Goal: Task Accomplishment & Management: Use online tool/utility

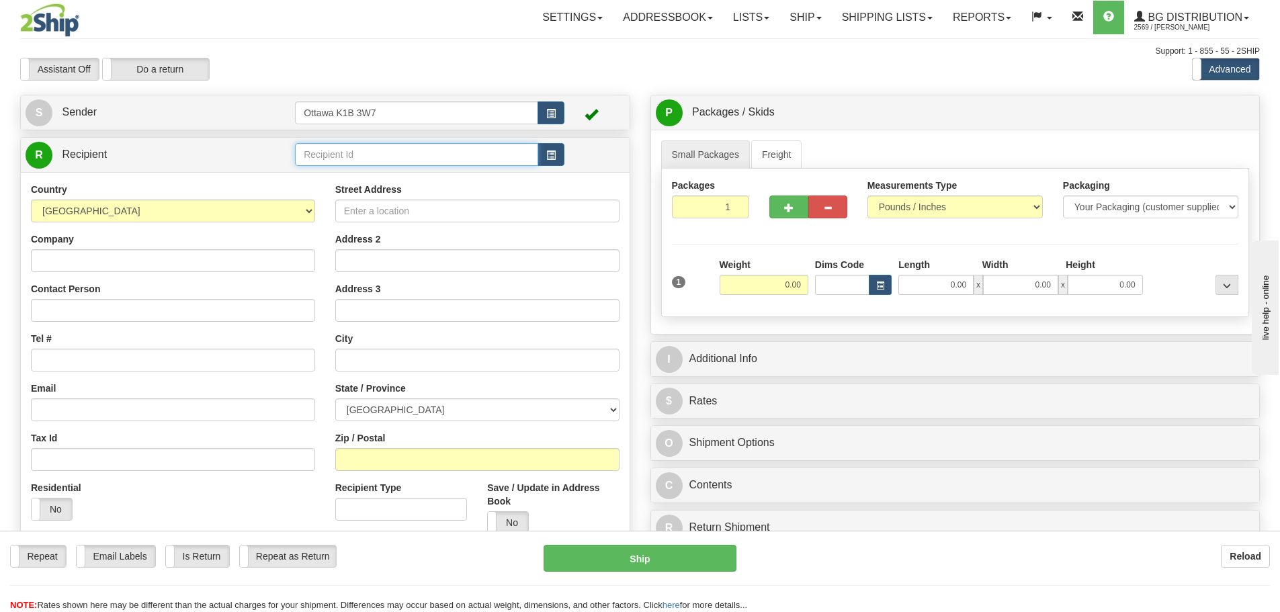
click at [409, 154] on input "text" at bounding box center [416, 154] width 243 height 23
click at [556, 153] on span "button" at bounding box center [550, 155] width 9 height 9
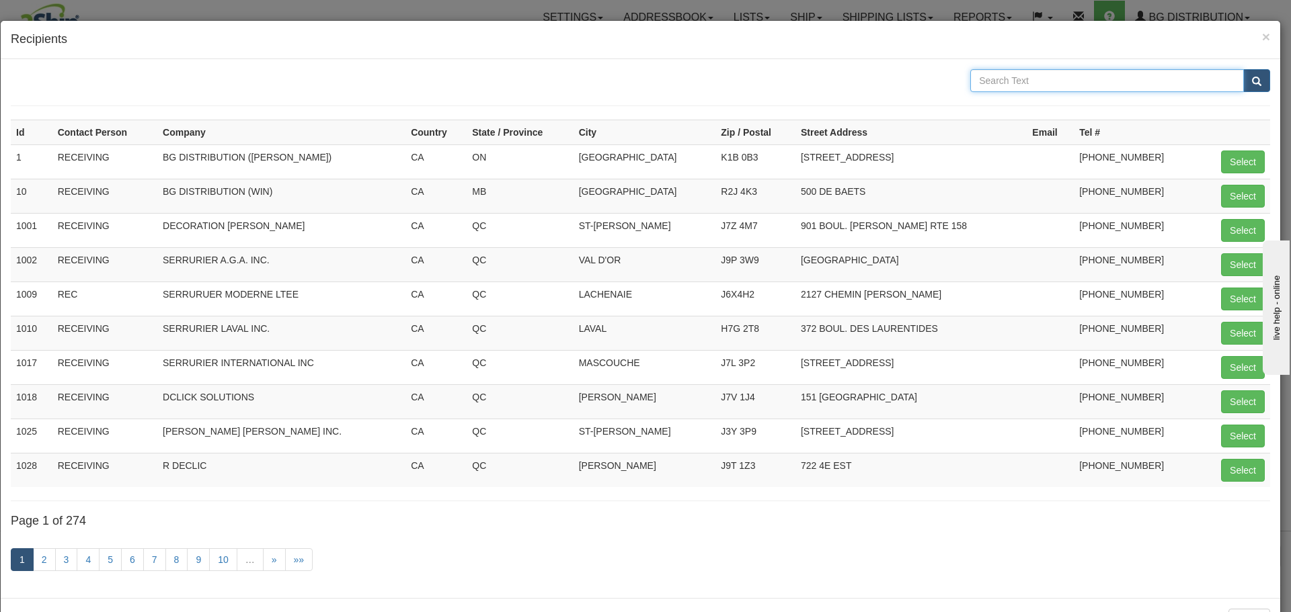
click at [1038, 86] on input "text" at bounding box center [1107, 80] width 274 height 23
type input "queens"
click at [1243, 69] on button "submit" at bounding box center [1256, 80] width 27 height 23
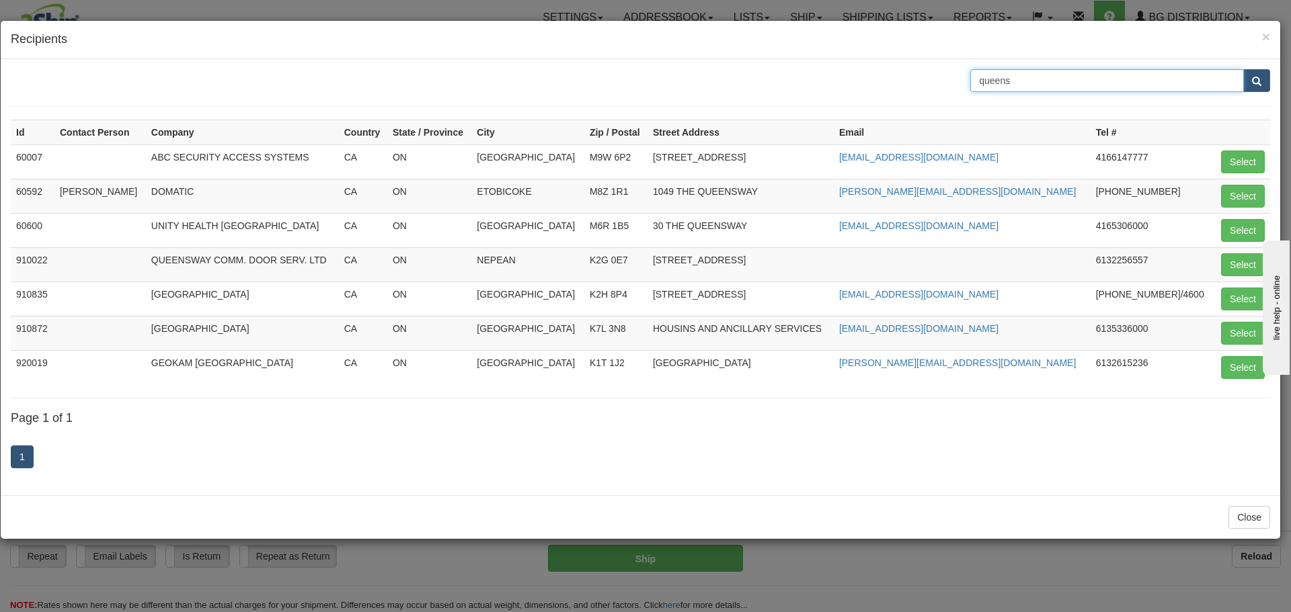
click at [1032, 78] on input "queens" at bounding box center [1107, 80] width 274 height 23
type input "queen'S"
click at [1243, 69] on button "submit" at bounding box center [1256, 80] width 27 height 23
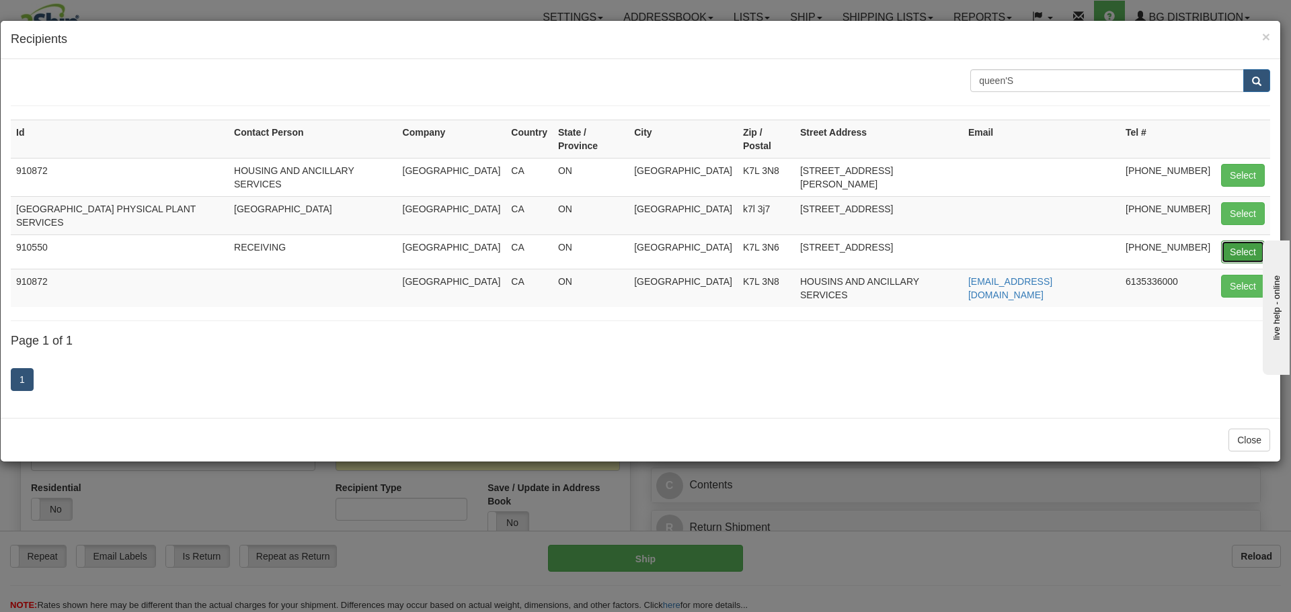
click at [1235, 241] on button "Select" at bounding box center [1243, 252] width 44 height 23
type input "910550"
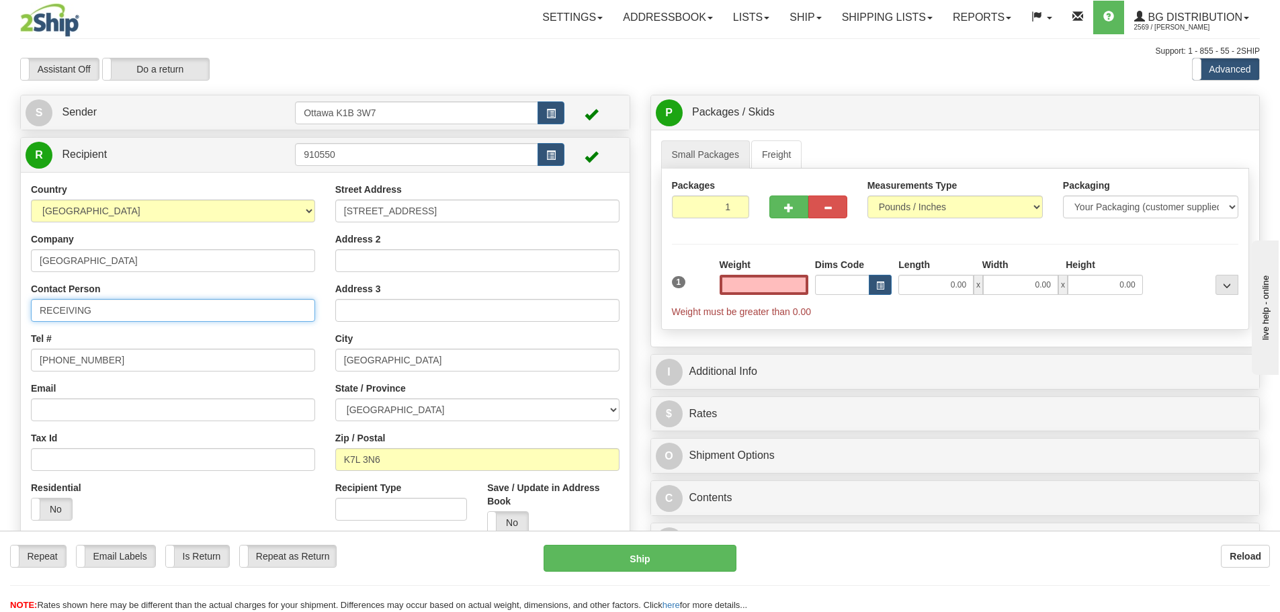
type input "0.00"
drag, startPoint x: 200, startPoint y: 315, endPoint x: 0, endPoint y: 331, distance: 201.0
click at [0, 331] on div "Toggle navigation Settings Shipping Preferences Fields Preferences New" at bounding box center [640, 357] width 1280 height 714
type input "ATTN: BILL HAWES"
click at [755, 288] on input "0.00" at bounding box center [764, 285] width 89 height 20
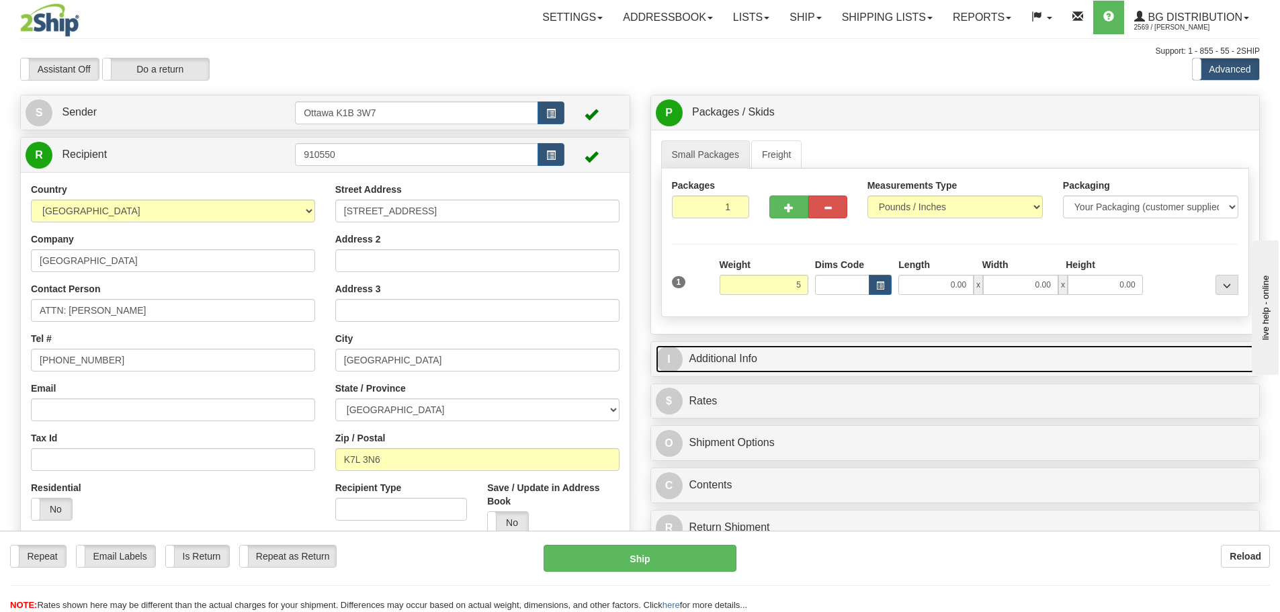
type input "5.00"
click at [847, 353] on link "I Additional Info" at bounding box center [956, 359] width 600 height 28
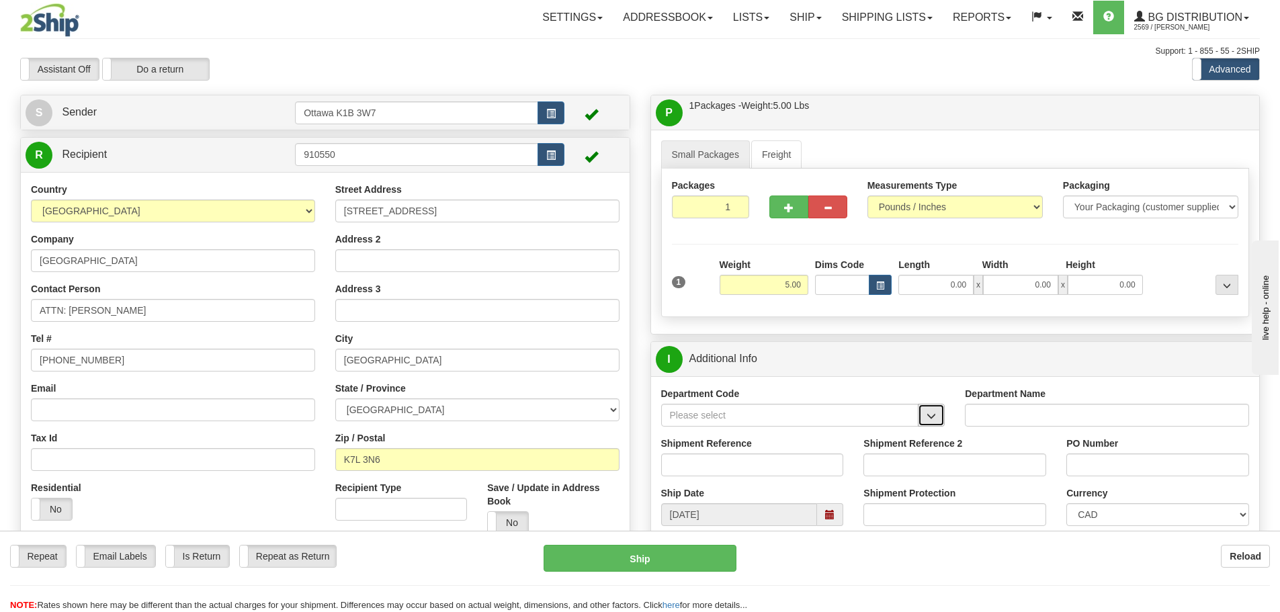
click at [945, 417] on button "button" at bounding box center [931, 415] width 27 height 23
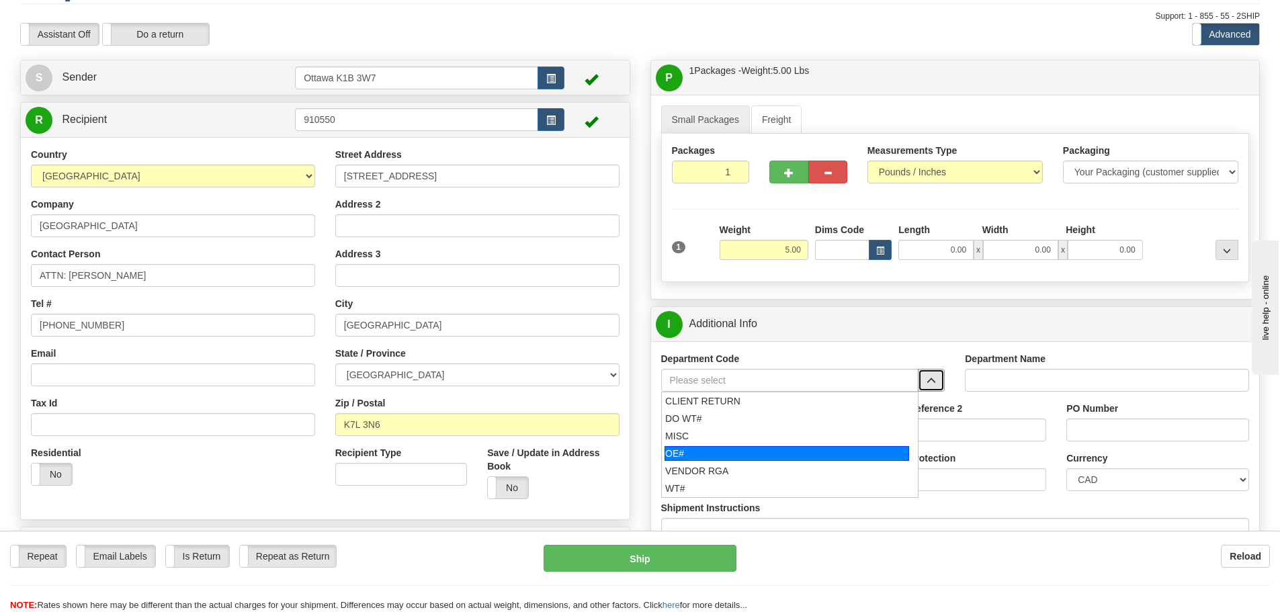
scroll to position [67, 0]
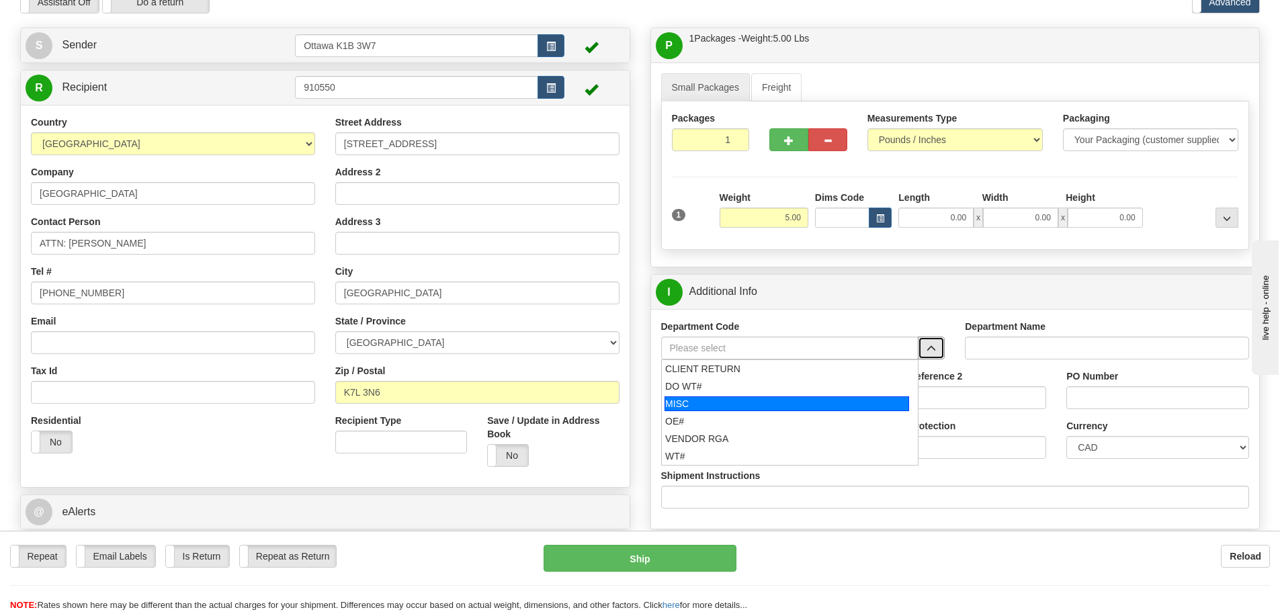
click at [718, 399] on div "MISC" at bounding box center [787, 404] width 245 height 15
type input "MISC"
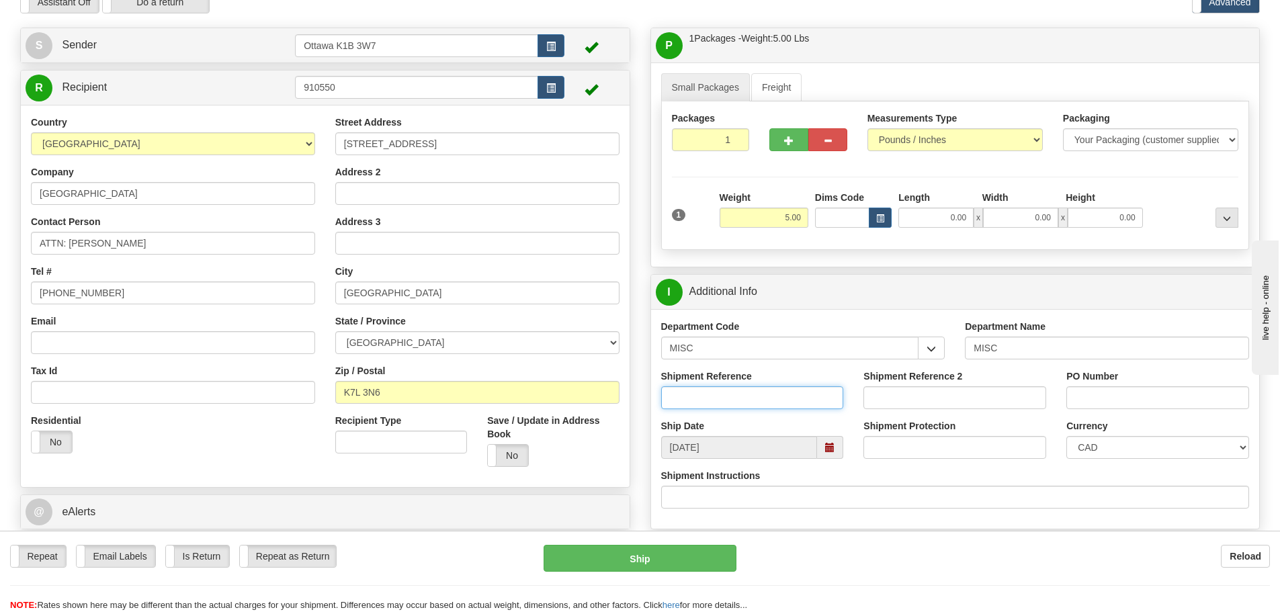
click at [722, 394] on input "Shipment Reference" at bounding box center [752, 397] width 183 height 23
type input "BOOKS"
type input "CHRIS W"
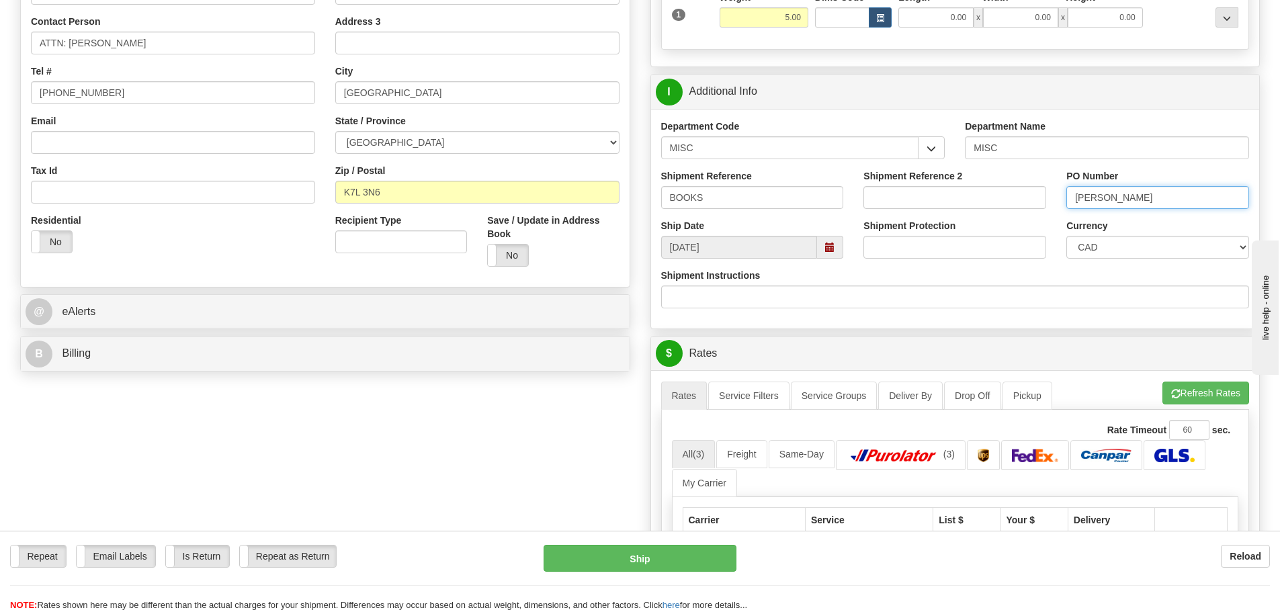
scroll to position [269, 0]
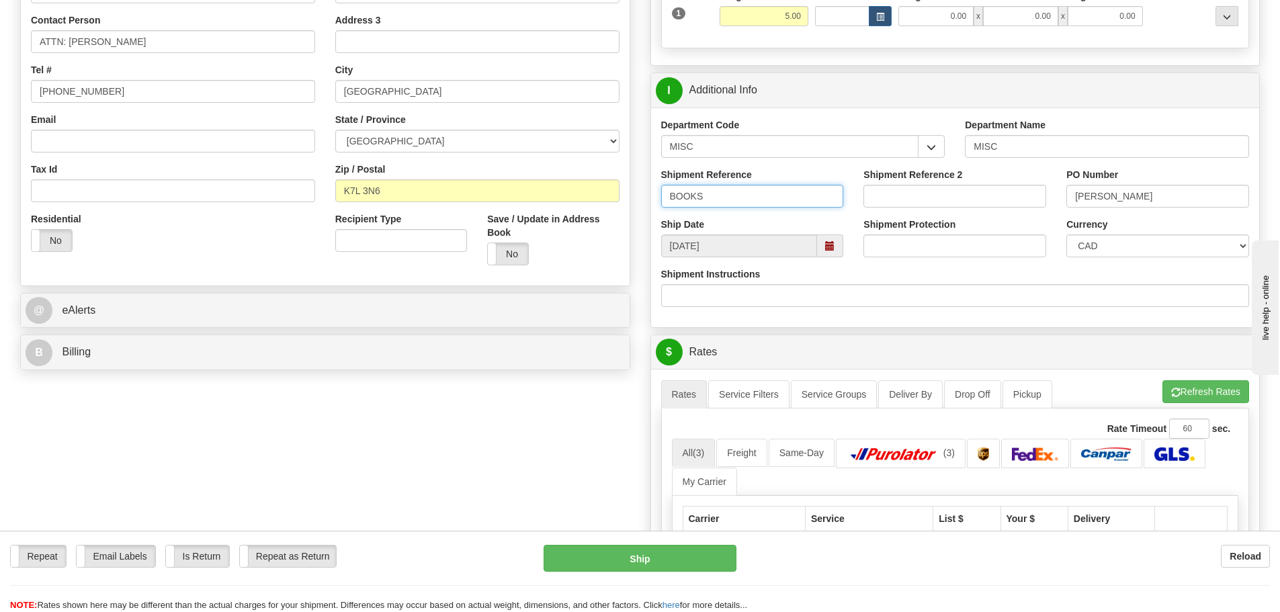
click at [668, 196] on input "BOOKS" at bounding box center [752, 196] width 183 height 23
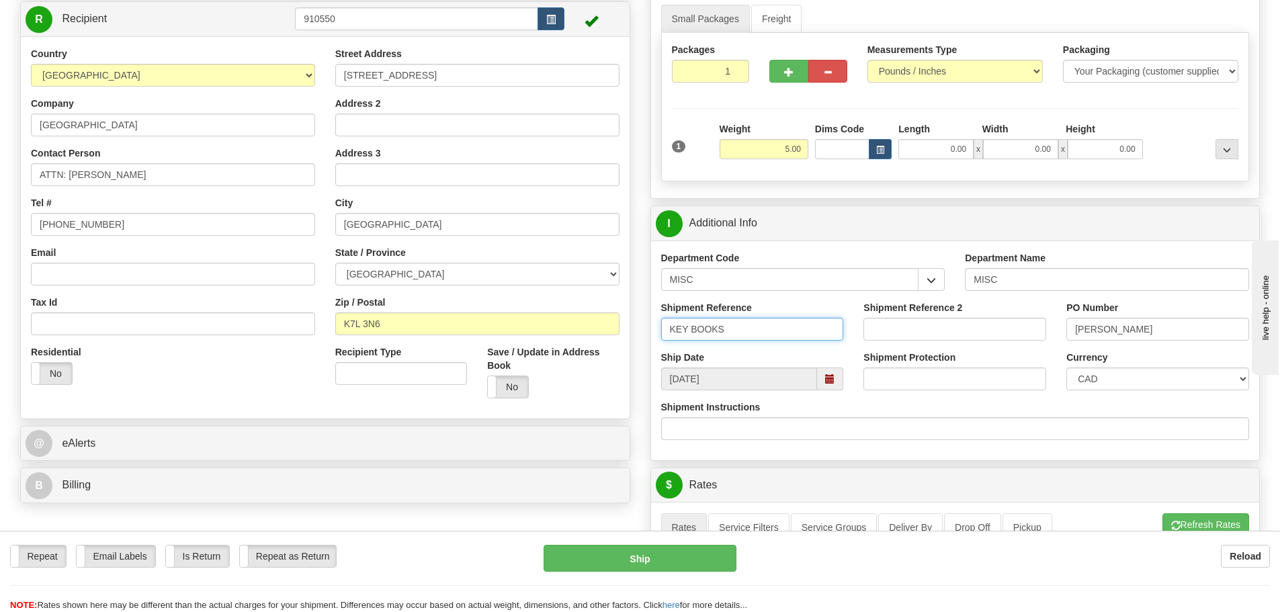
scroll to position [202, 0]
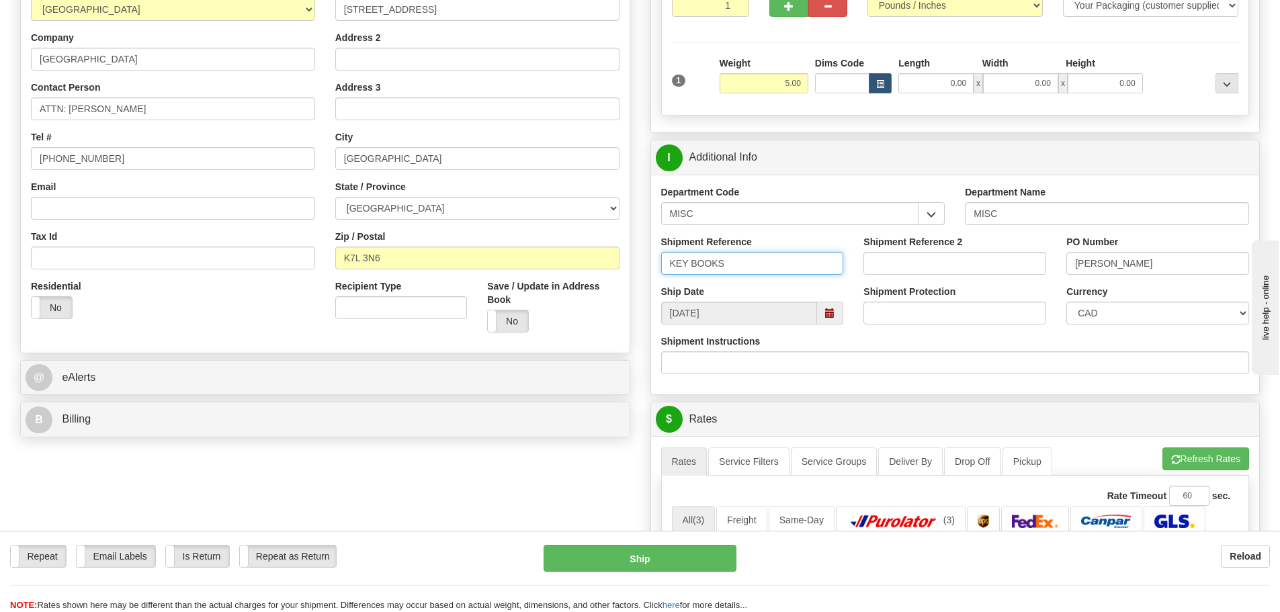
type input "KEY BOOKS"
click at [933, 87] on input "0.00" at bounding box center [936, 83] width 75 height 20
type input "14.50"
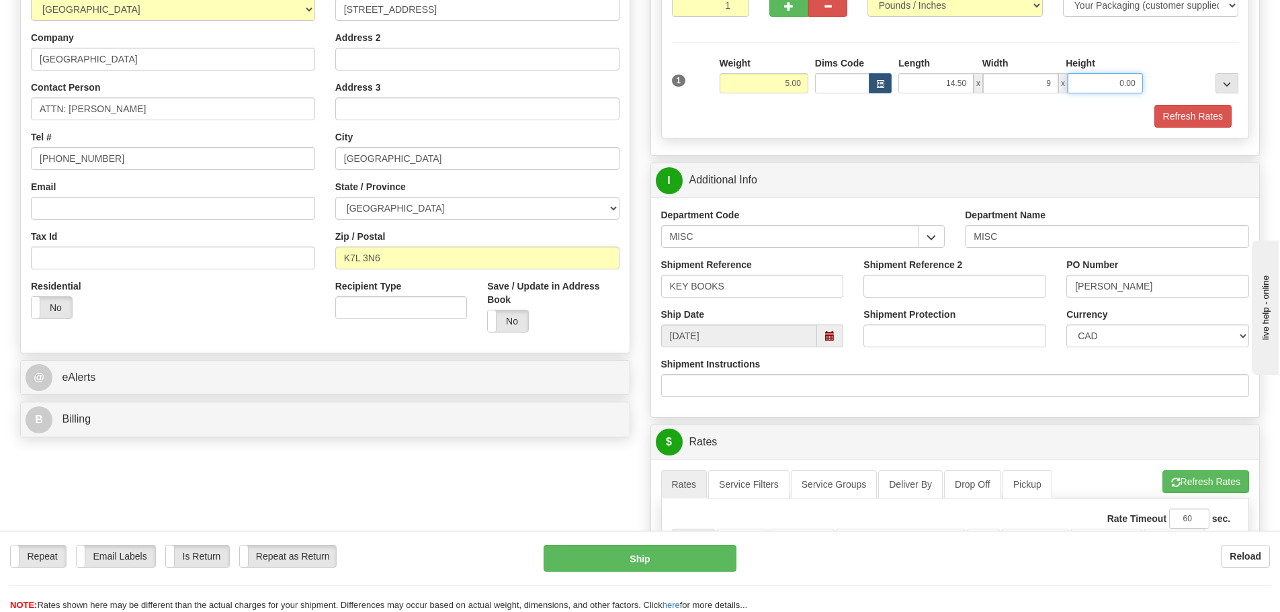
type input "9.00"
type input "6.00"
click at [1180, 113] on button "Refresh Rates" at bounding box center [1193, 116] width 77 height 23
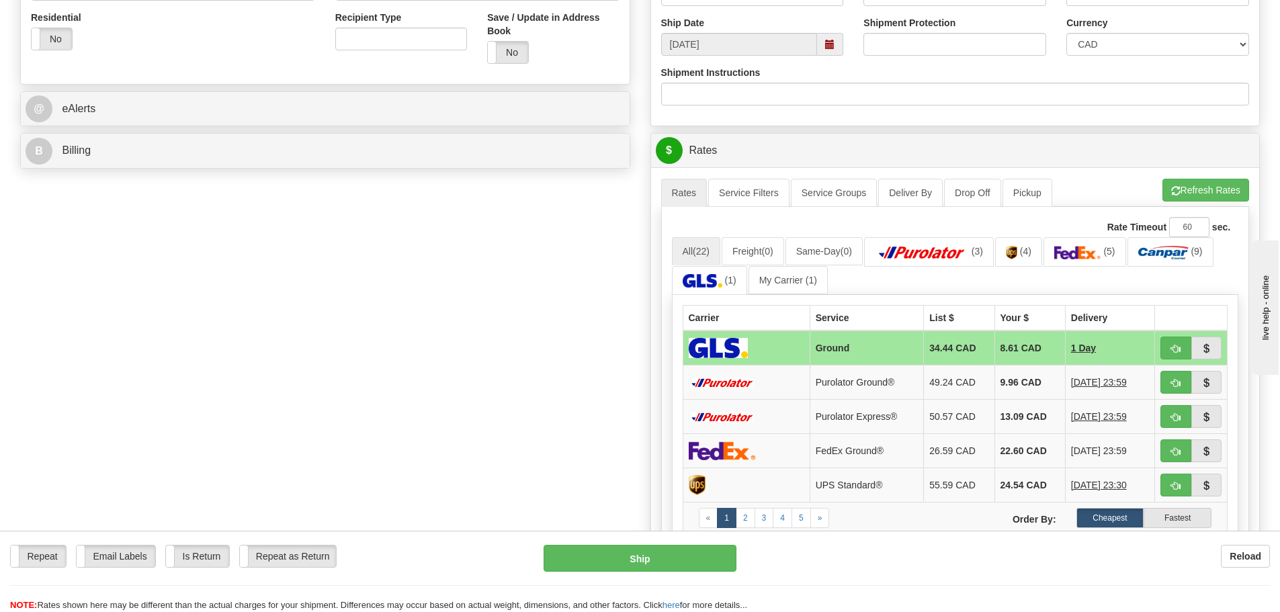
scroll to position [538, 0]
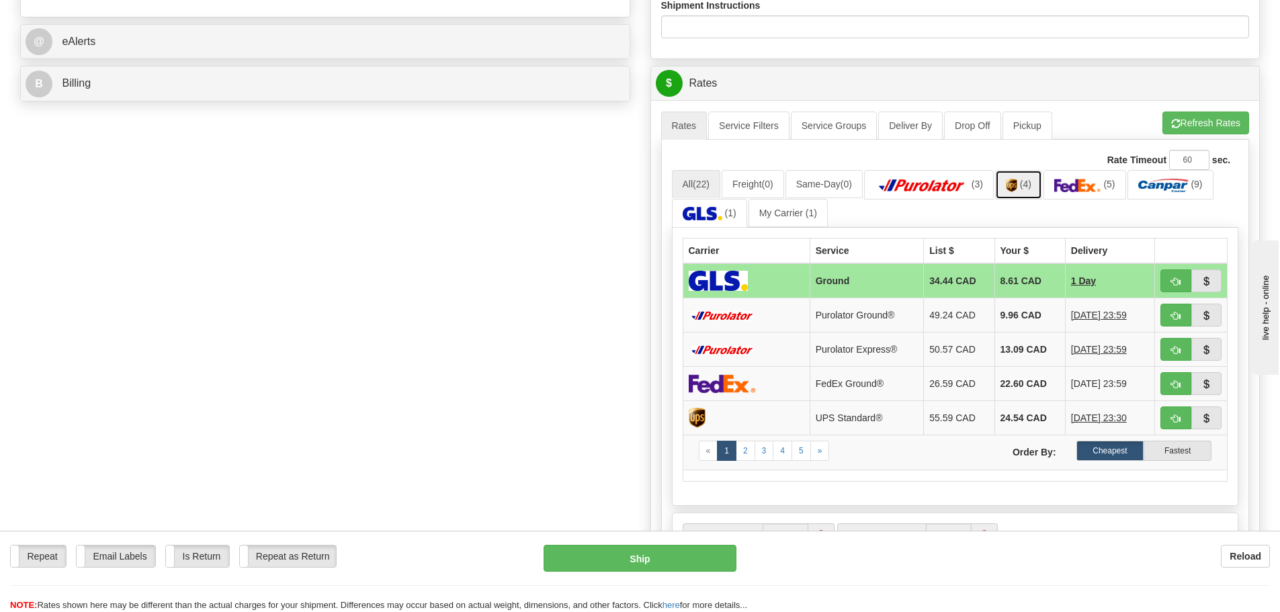
click at [1026, 192] on link "(4)" at bounding box center [1018, 184] width 47 height 29
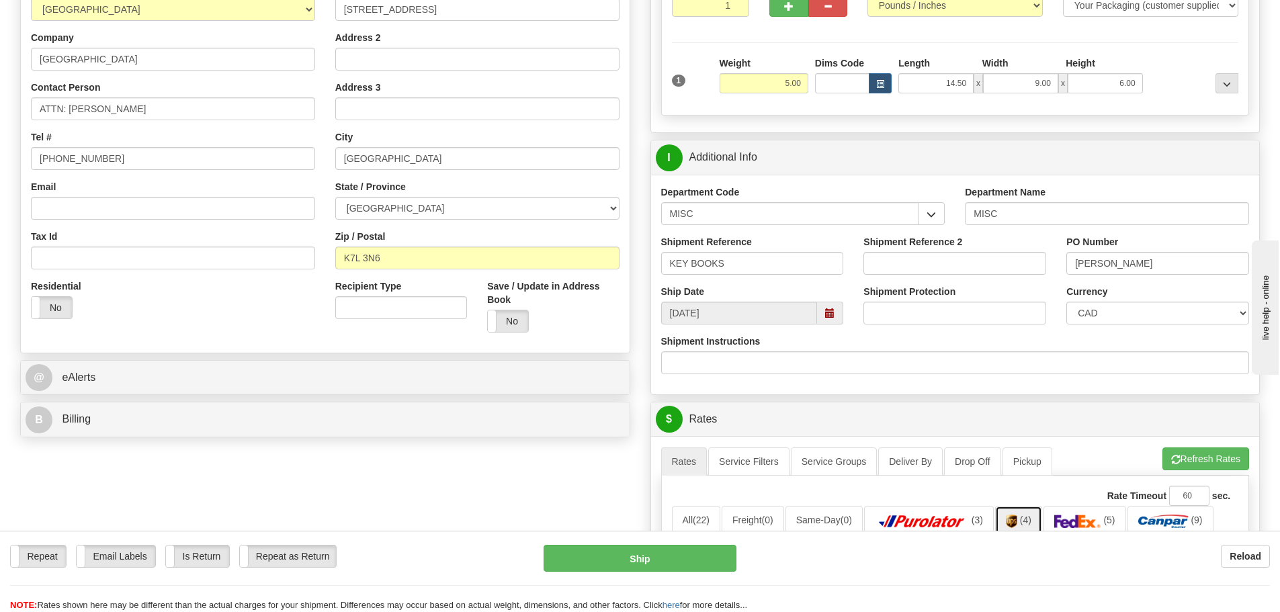
scroll to position [269, 0]
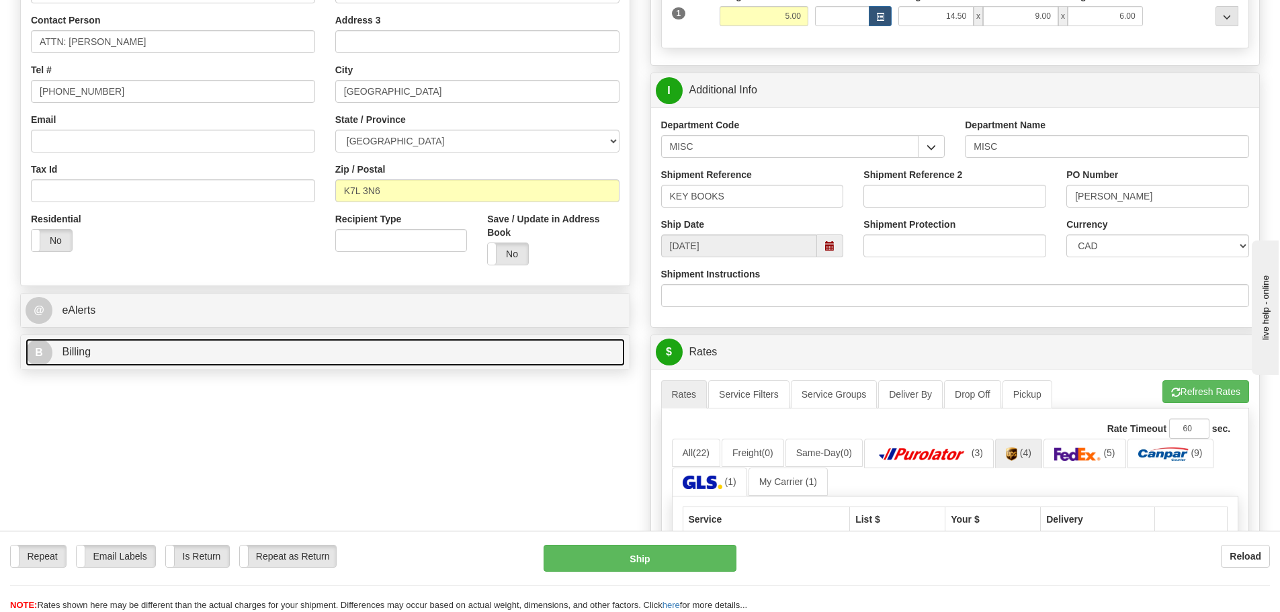
click at [238, 351] on link "B Billing" at bounding box center [326, 353] width 600 height 28
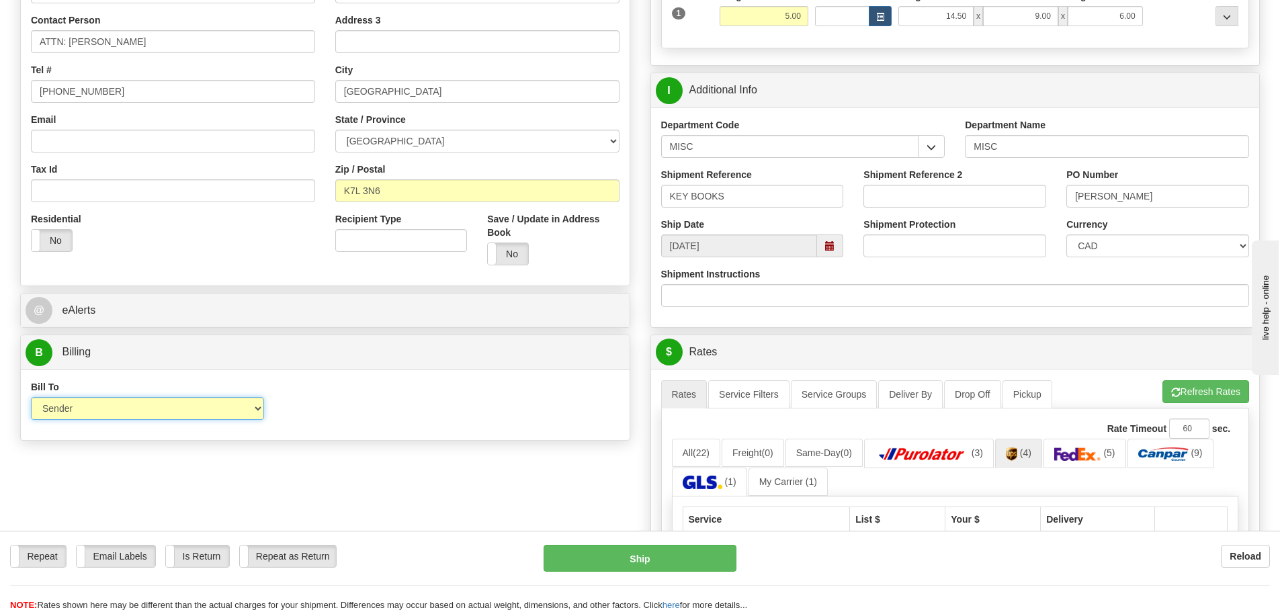
click at [200, 412] on select "Sender Recipient Third Party Collect" at bounding box center [147, 408] width 233 height 23
select select "2"
click at [31, 397] on select "Sender Recipient Third Party Collect" at bounding box center [147, 408] width 233 height 23
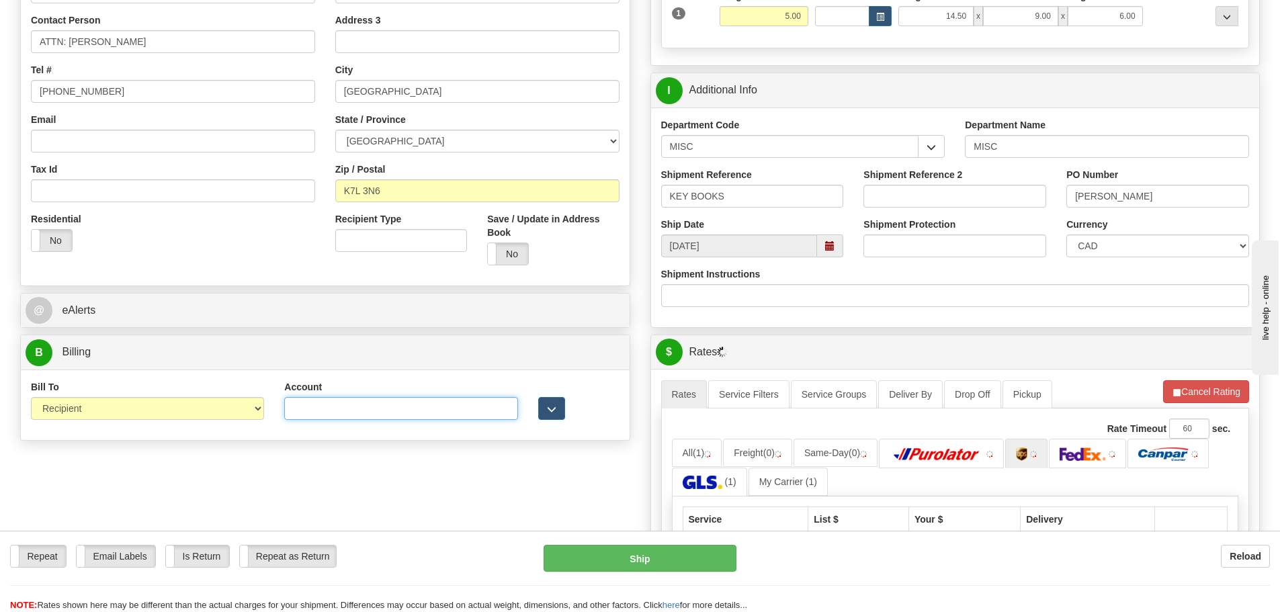
click at [419, 420] on input "Account" at bounding box center [400, 408] width 233 height 23
click at [382, 402] on input "Account" at bounding box center [400, 408] width 233 height 23
type input "0R9V99"
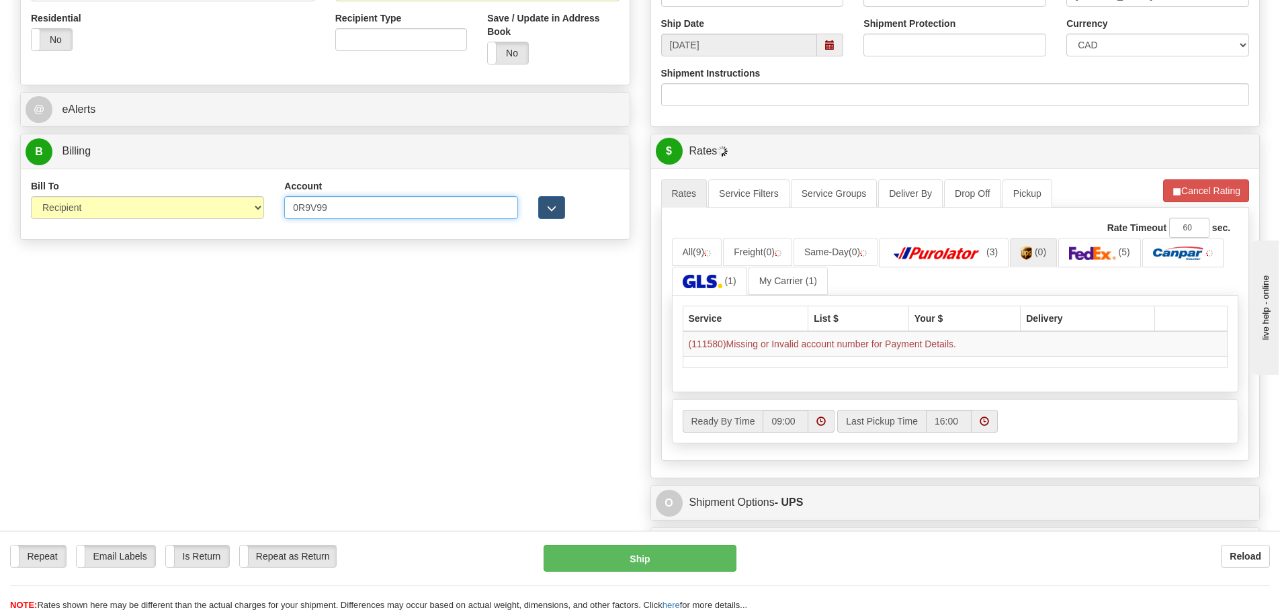
scroll to position [470, 0]
click at [1032, 247] on img at bounding box center [1026, 252] width 11 height 13
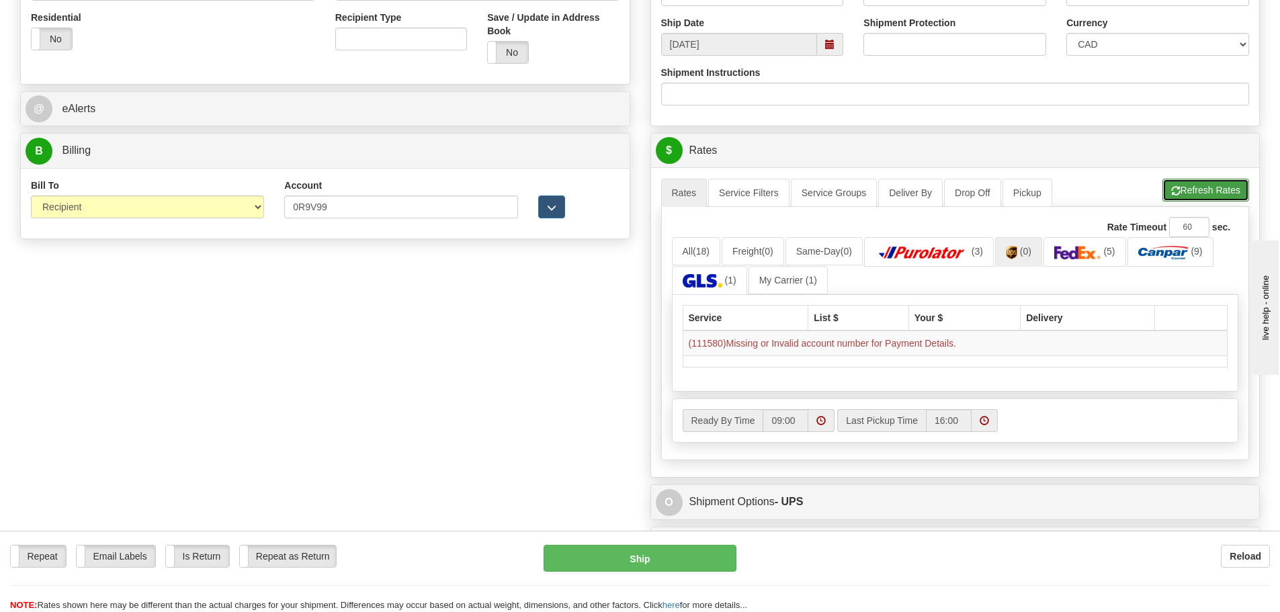
click at [1178, 196] on span "button" at bounding box center [1176, 191] width 9 height 9
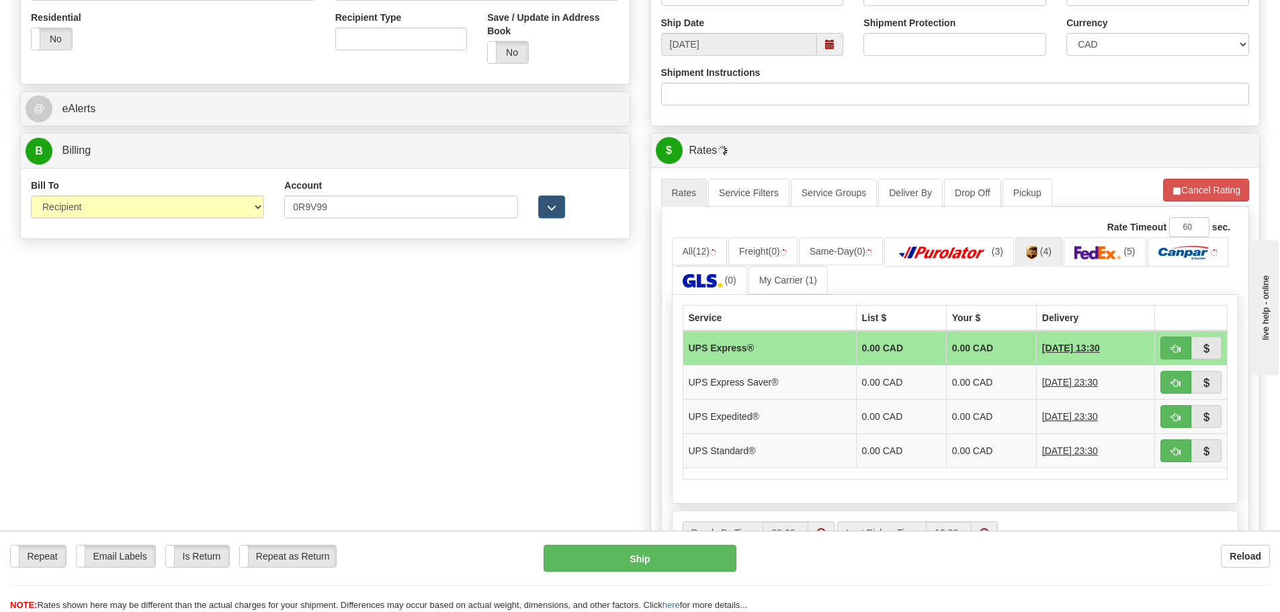
click at [1175, 175] on div "A change has been made which could impact your rate estimate. To ensure the est…" at bounding box center [955, 378] width 609 height 422
click at [1177, 187] on span "button" at bounding box center [1176, 191] width 9 height 9
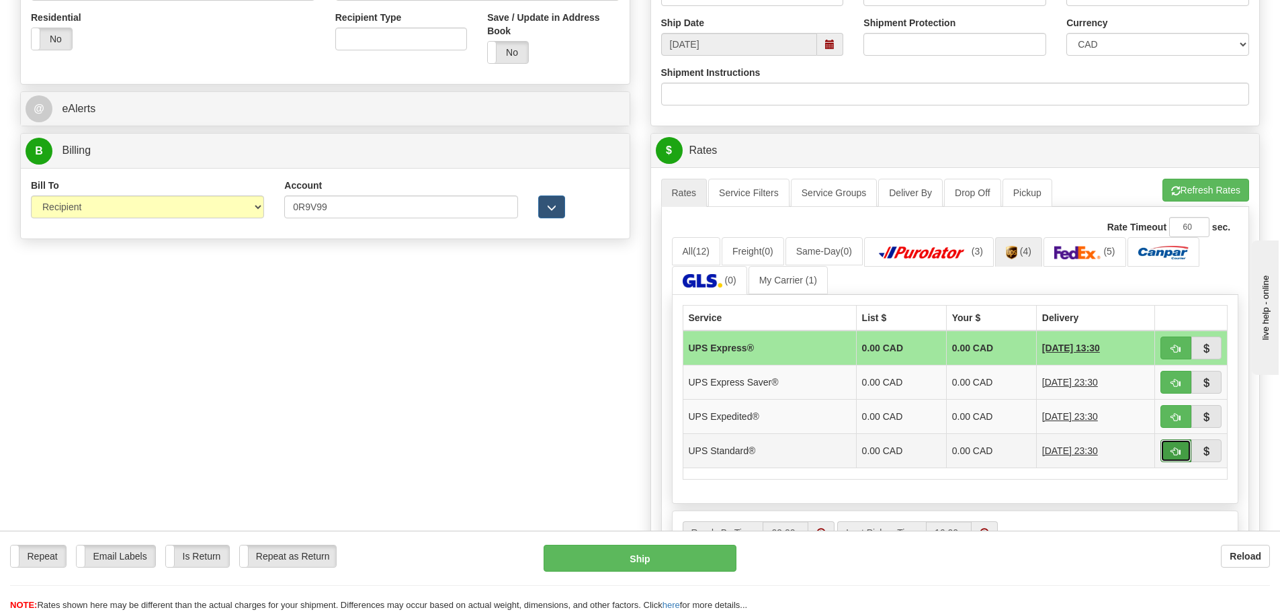
click at [1170, 453] on button "button" at bounding box center [1176, 451] width 31 height 23
type input "11"
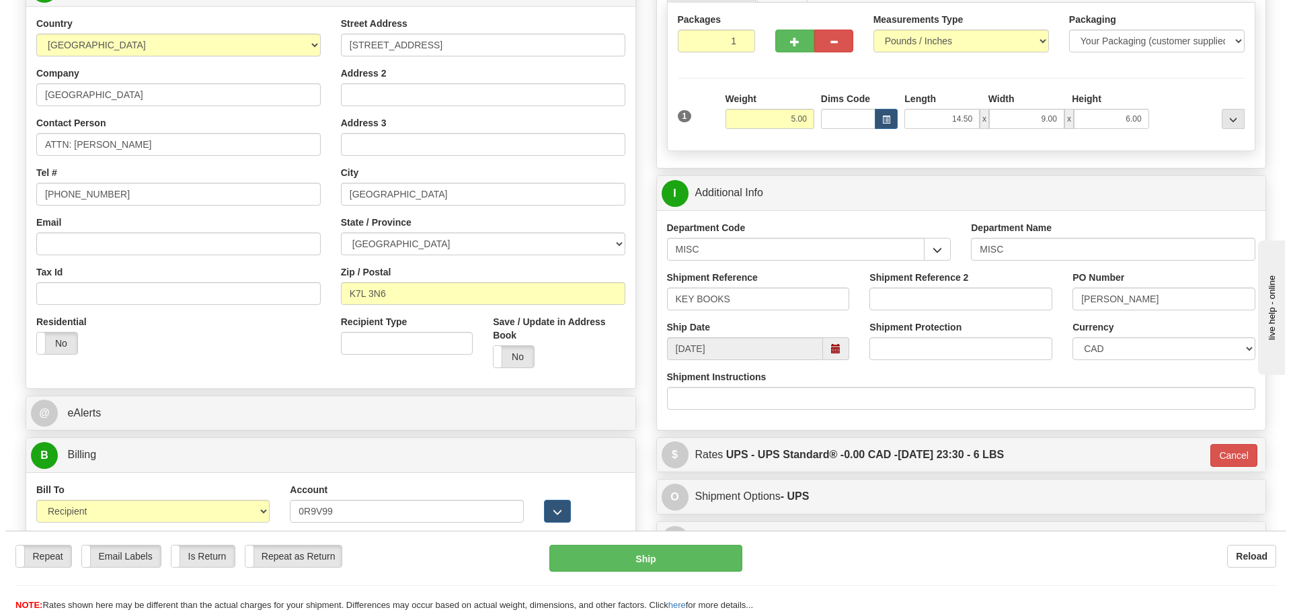
scroll to position [134, 0]
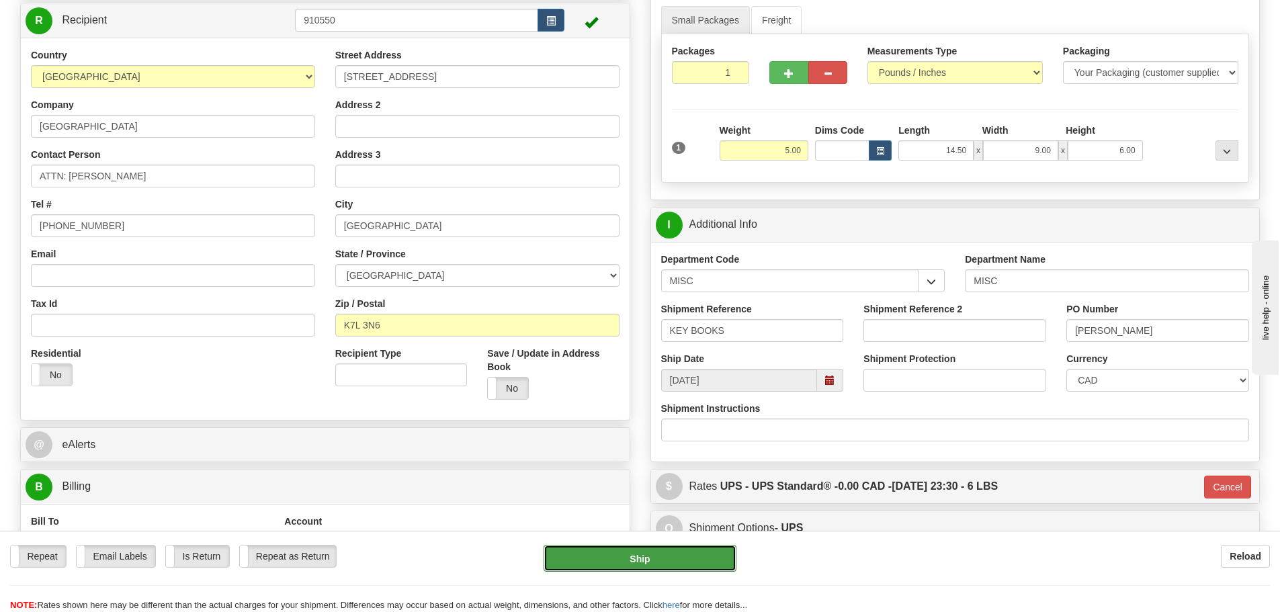
click at [645, 567] on button "Ship" at bounding box center [640, 558] width 193 height 27
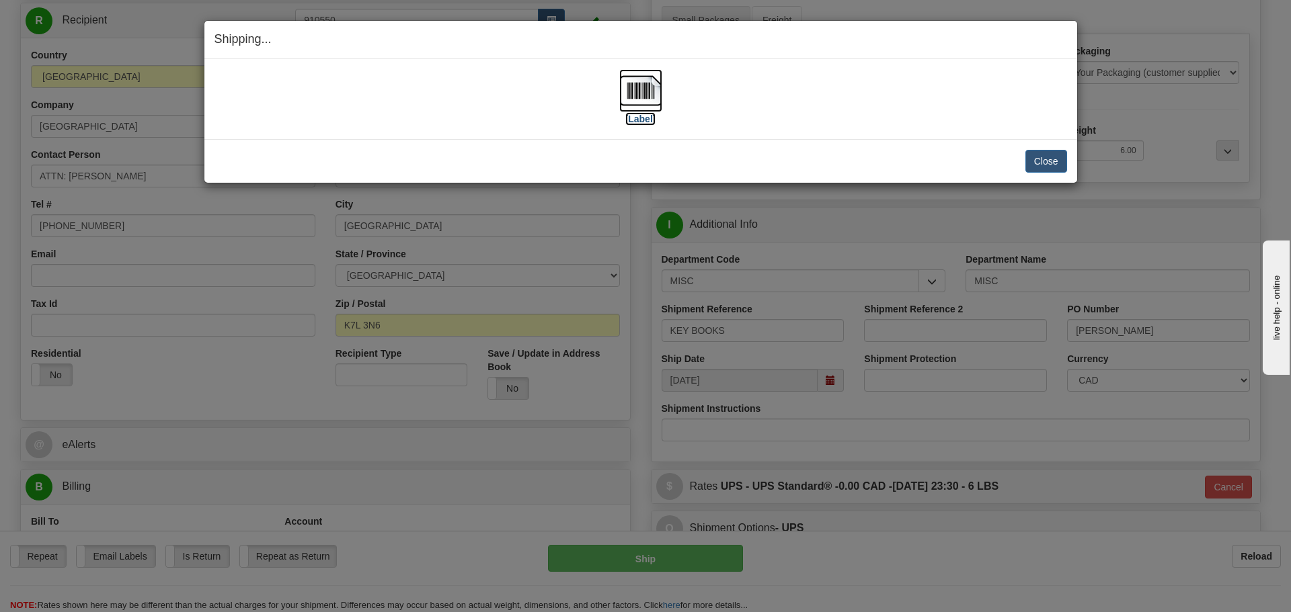
click at [638, 125] on label "[Label]" at bounding box center [640, 118] width 31 height 13
click at [1045, 173] on div "Close Cancel Cancel Shipment and Quit Pickup Quit Pickup ONLY" at bounding box center [640, 161] width 872 height 44
click at [1045, 169] on button "Close" at bounding box center [1046, 161] width 42 height 23
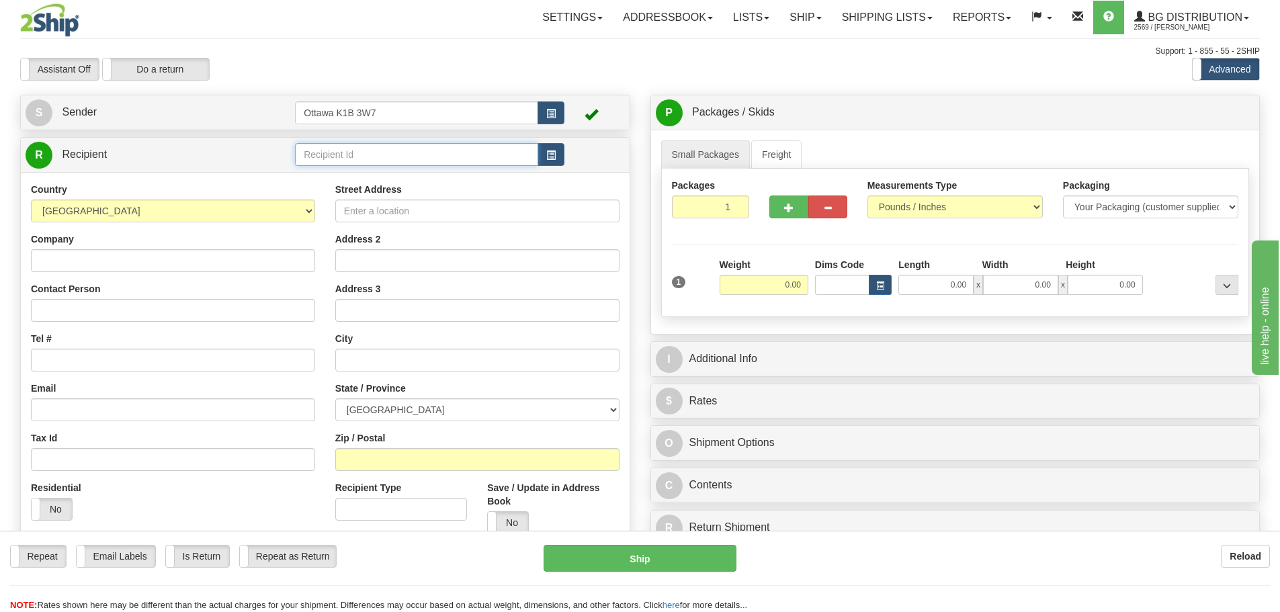
click at [350, 161] on input "text" at bounding box center [416, 154] width 243 height 23
type input "80048"
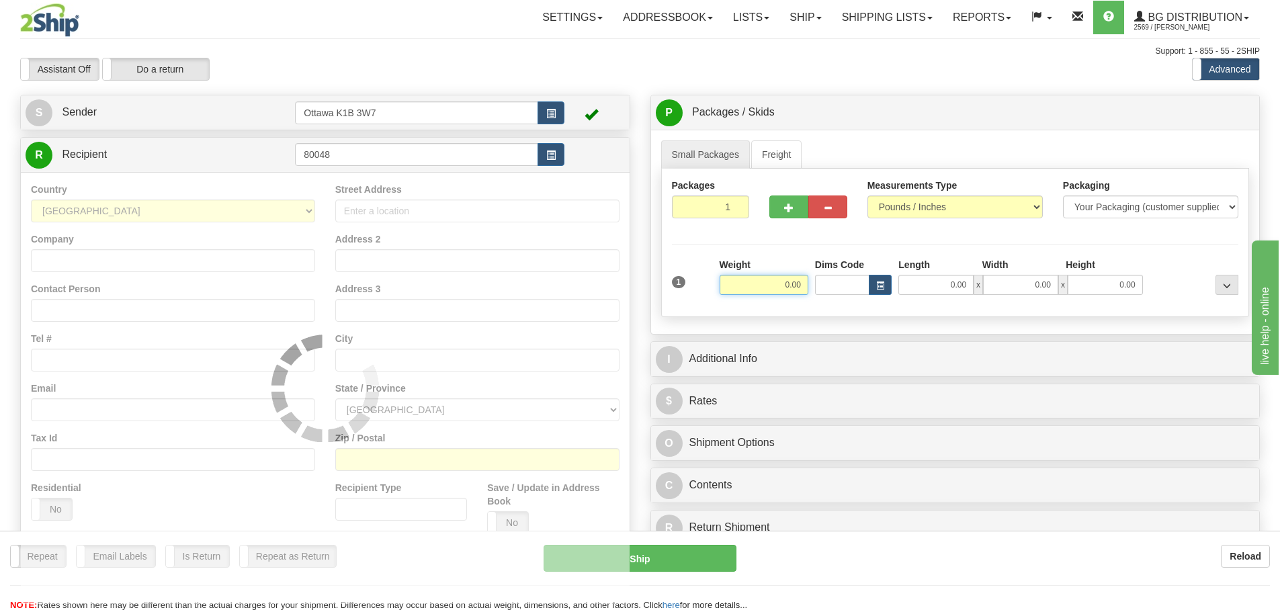
click at [445, 74] on div "Assistant On Assistant Off Do a return Do a return" at bounding box center [272, 69] width 525 height 23
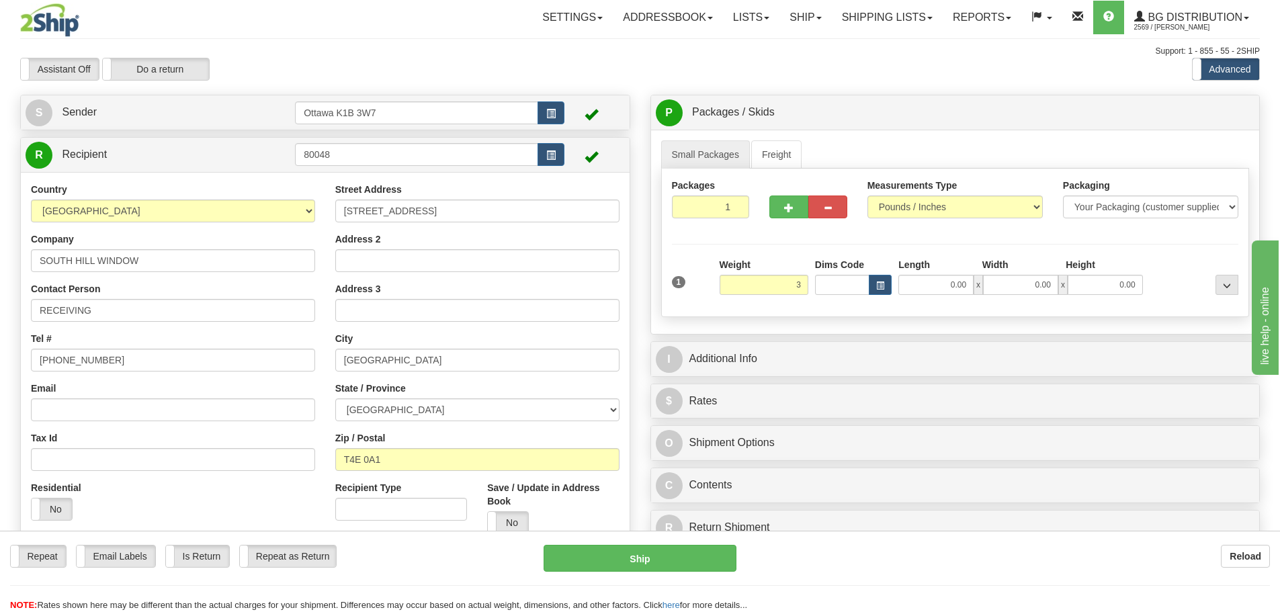
type input "3.00"
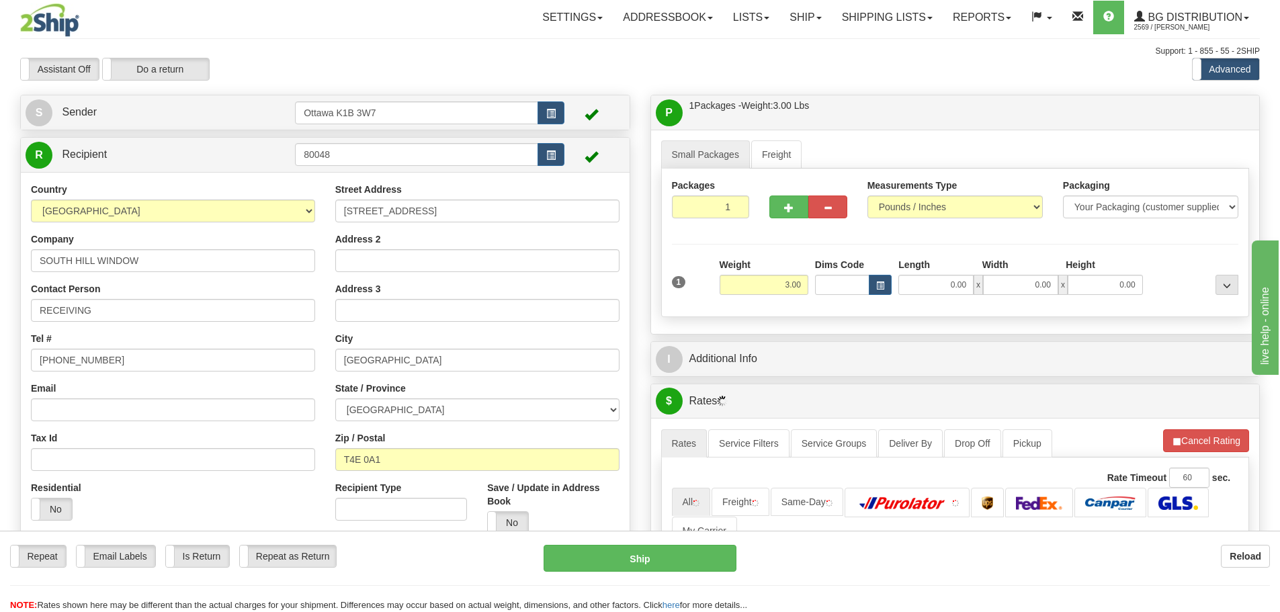
drag, startPoint x: 860, startPoint y: 341, endPoint x: 855, endPoint y: 347, distance: 8.1
click at [860, 342] on div "I Additional Info" at bounding box center [955, 359] width 609 height 34
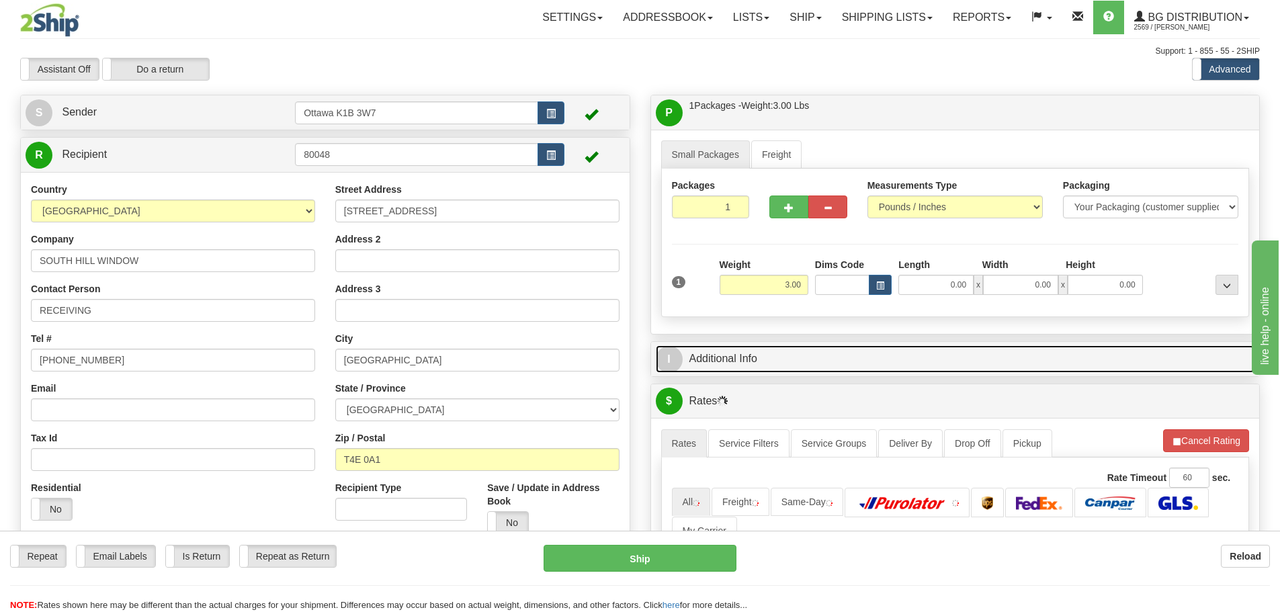
click at [851, 356] on link "I Additional Info" at bounding box center [956, 359] width 600 height 28
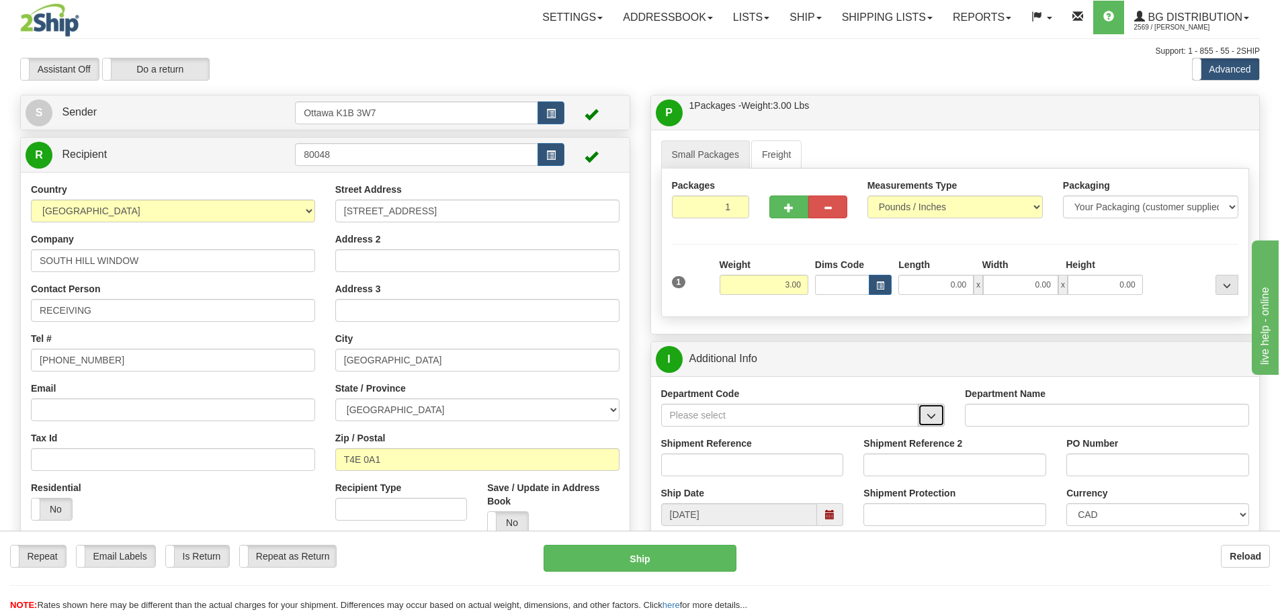
click at [938, 412] on button "button" at bounding box center [931, 415] width 27 height 23
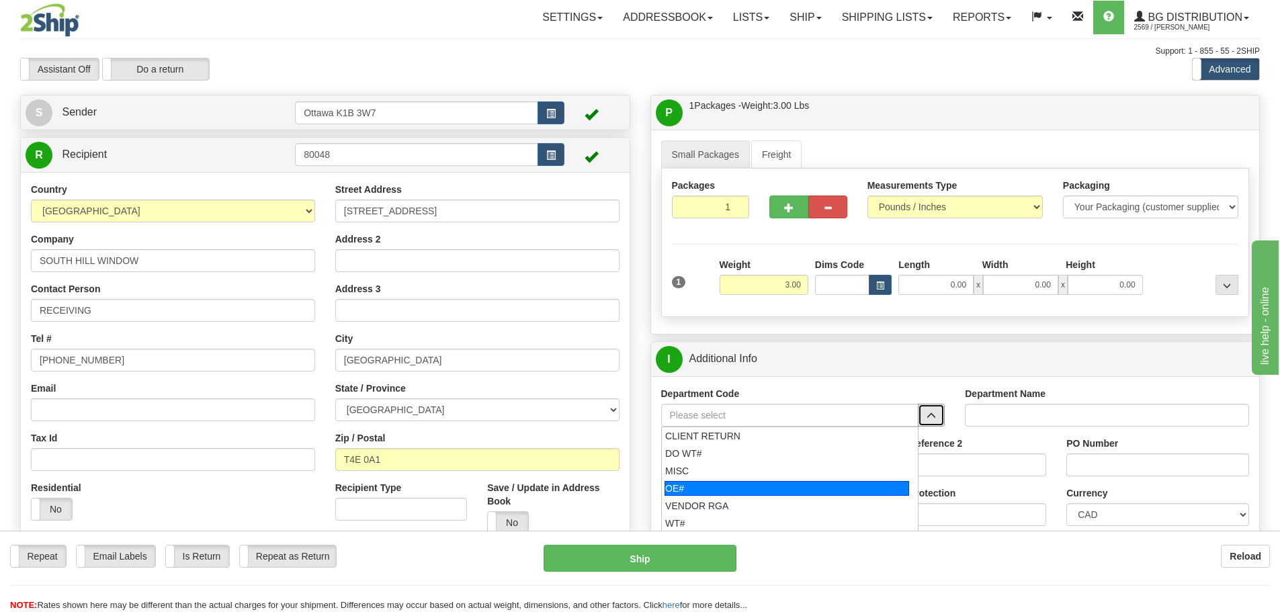
click at [776, 485] on div "OE#" at bounding box center [787, 488] width 245 height 15
type input "OE#"
type input "ORDERS"
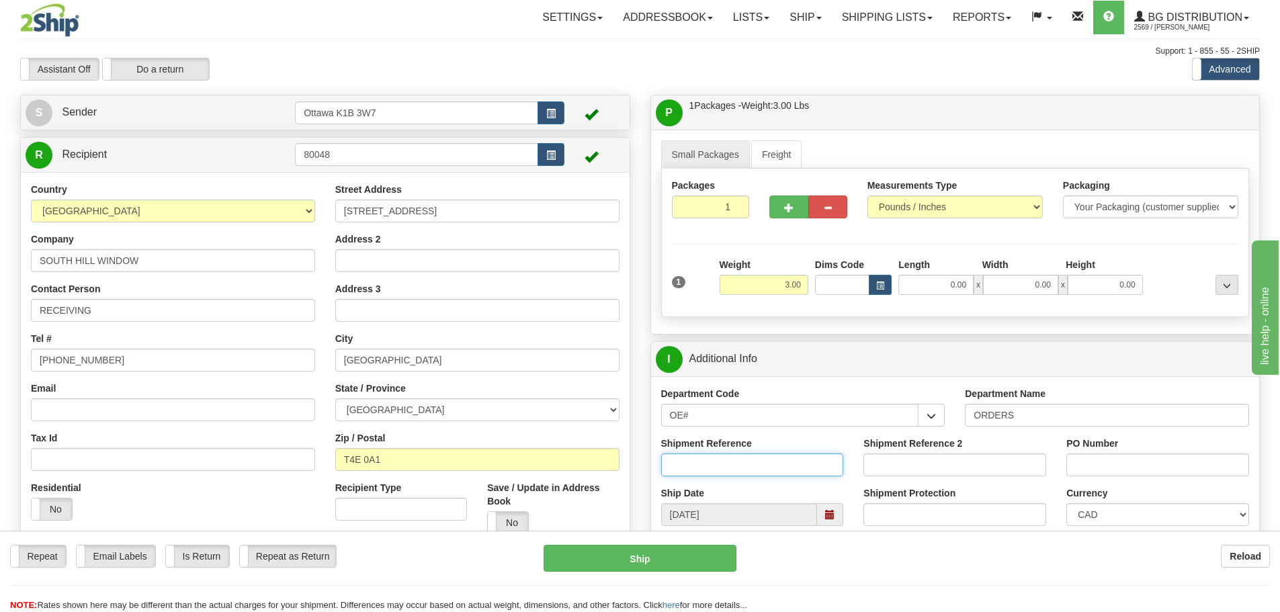
click at [765, 469] on input "Shipment Reference" at bounding box center [752, 465] width 183 height 23
type input "10203766-00"
type input "d"
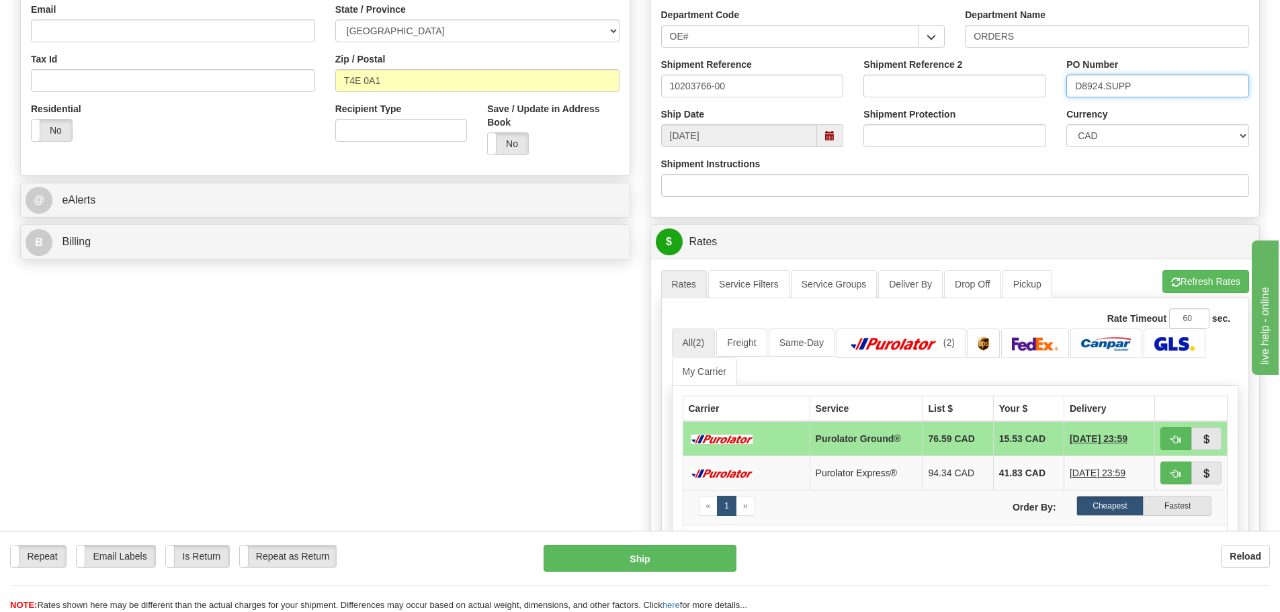
scroll to position [403, 0]
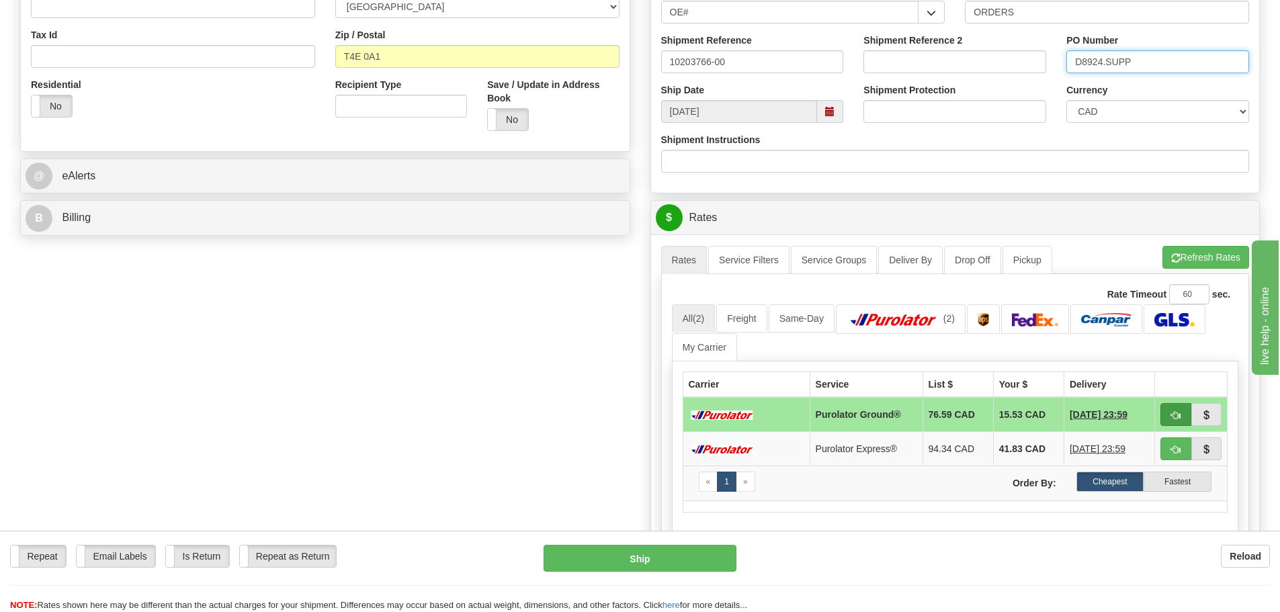
type input "D8924.SUPP"
click at [1170, 411] on button "button" at bounding box center [1176, 414] width 31 height 23
type input "260"
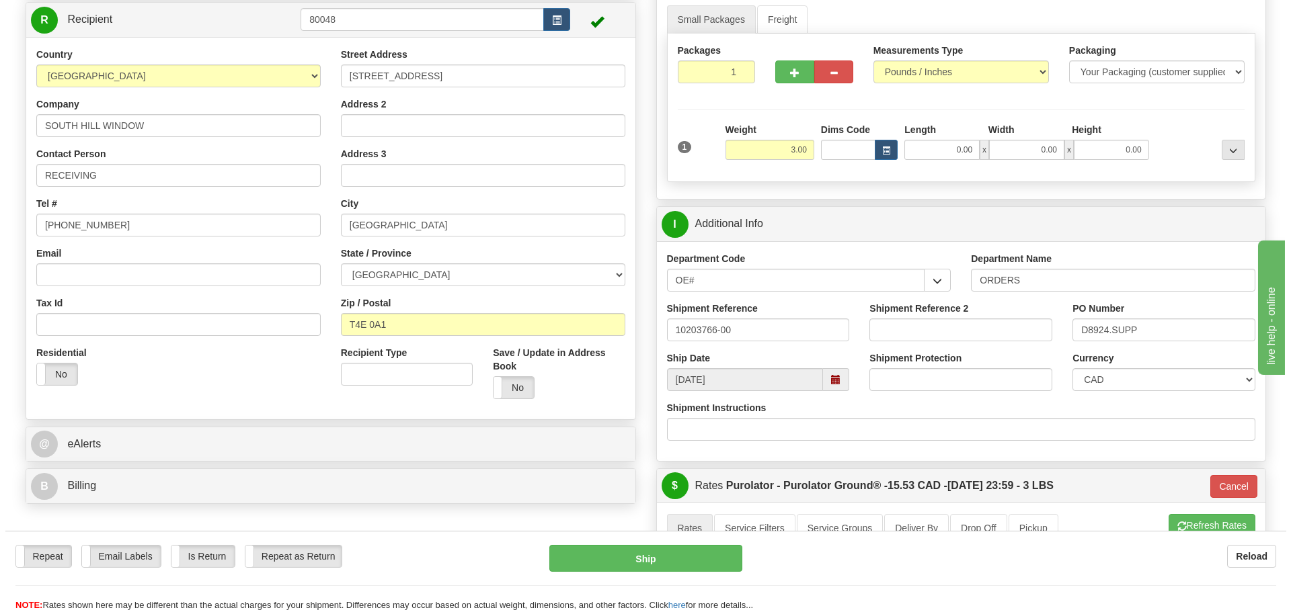
scroll to position [134, 0]
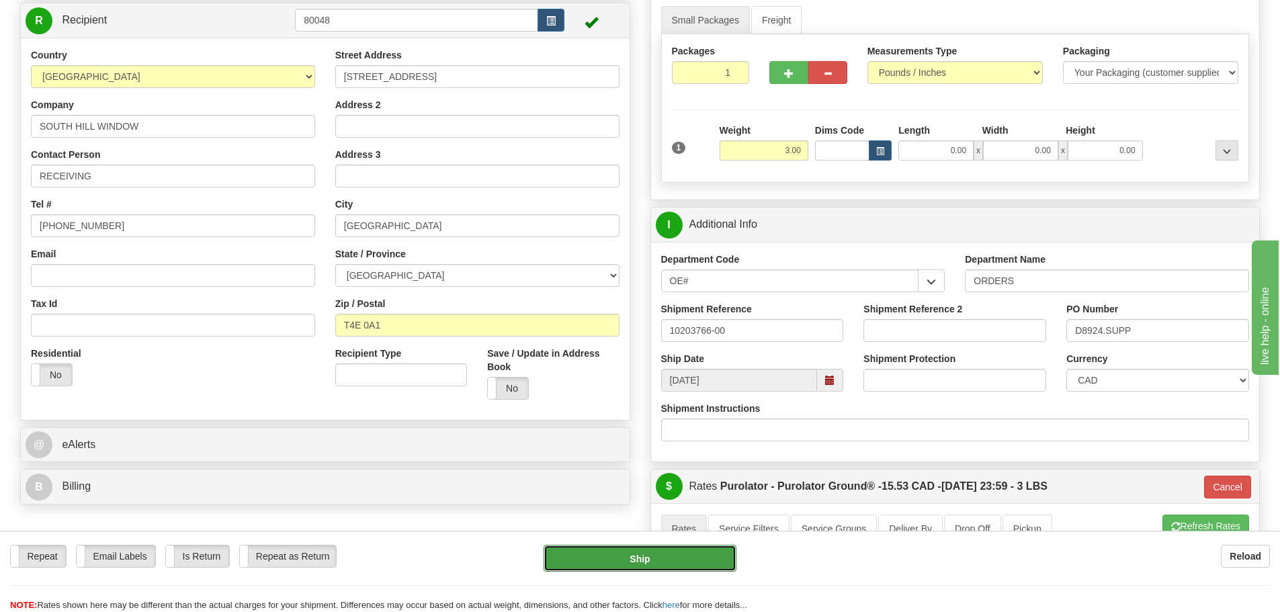
click at [620, 562] on button "Ship" at bounding box center [640, 558] width 193 height 27
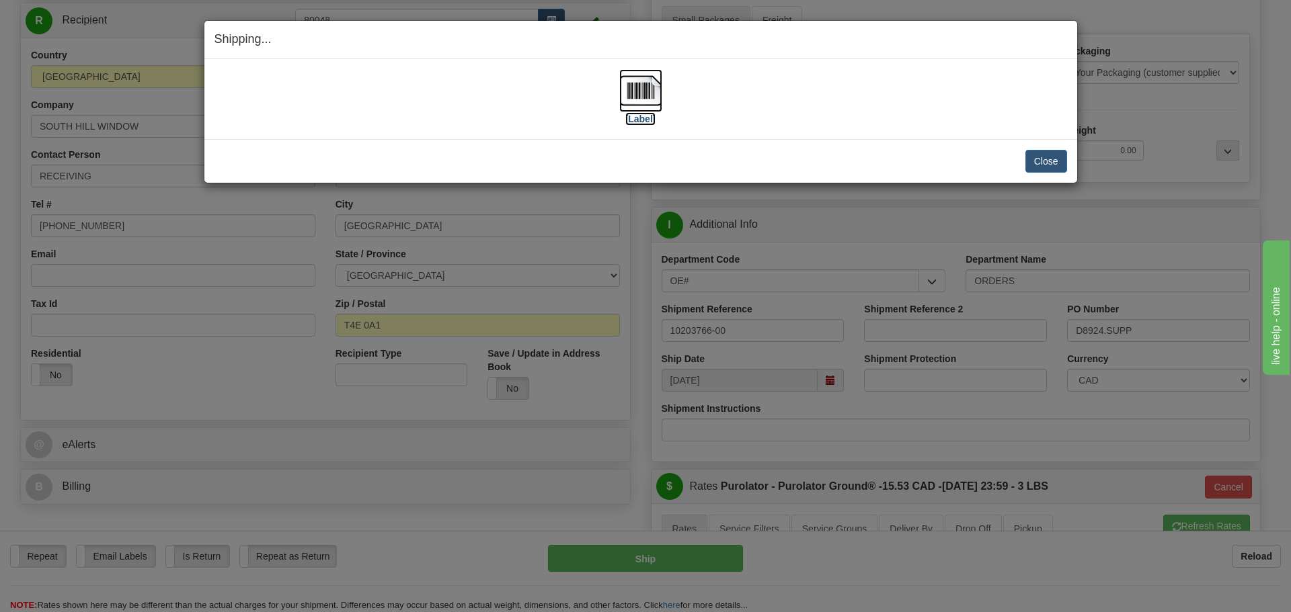
click at [634, 125] on label "[Label]" at bounding box center [640, 118] width 31 height 13
click at [1045, 165] on button "Close" at bounding box center [1046, 161] width 42 height 23
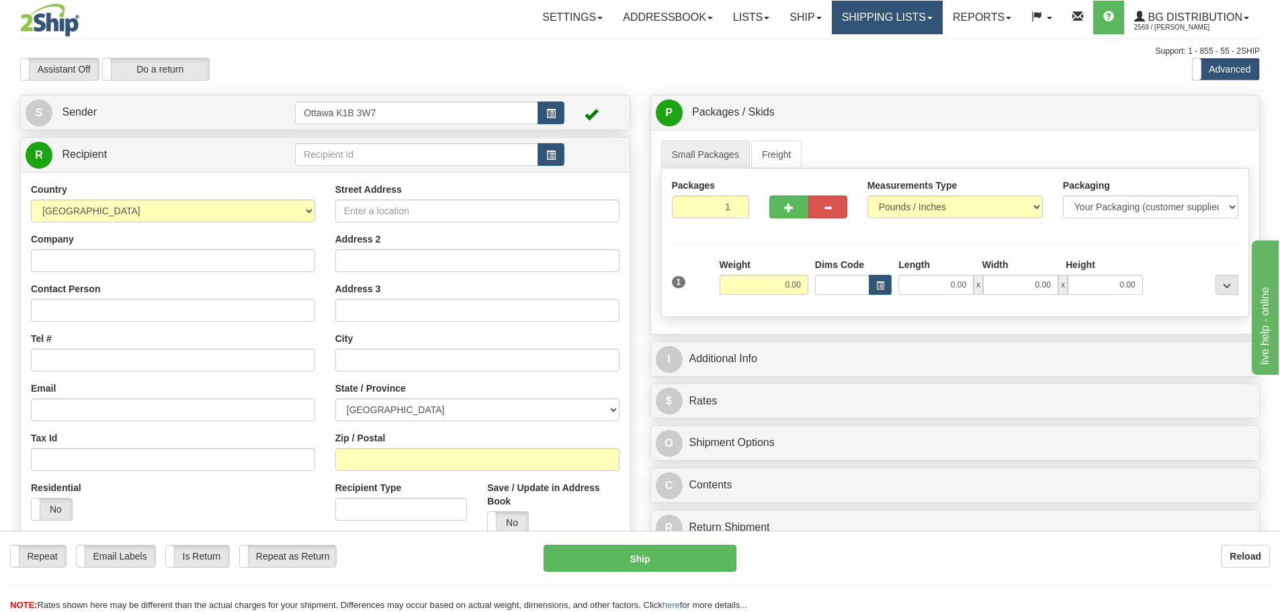
click at [878, 19] on link "Shipping lists" at bounding box center [887, 18] width 111 height 34
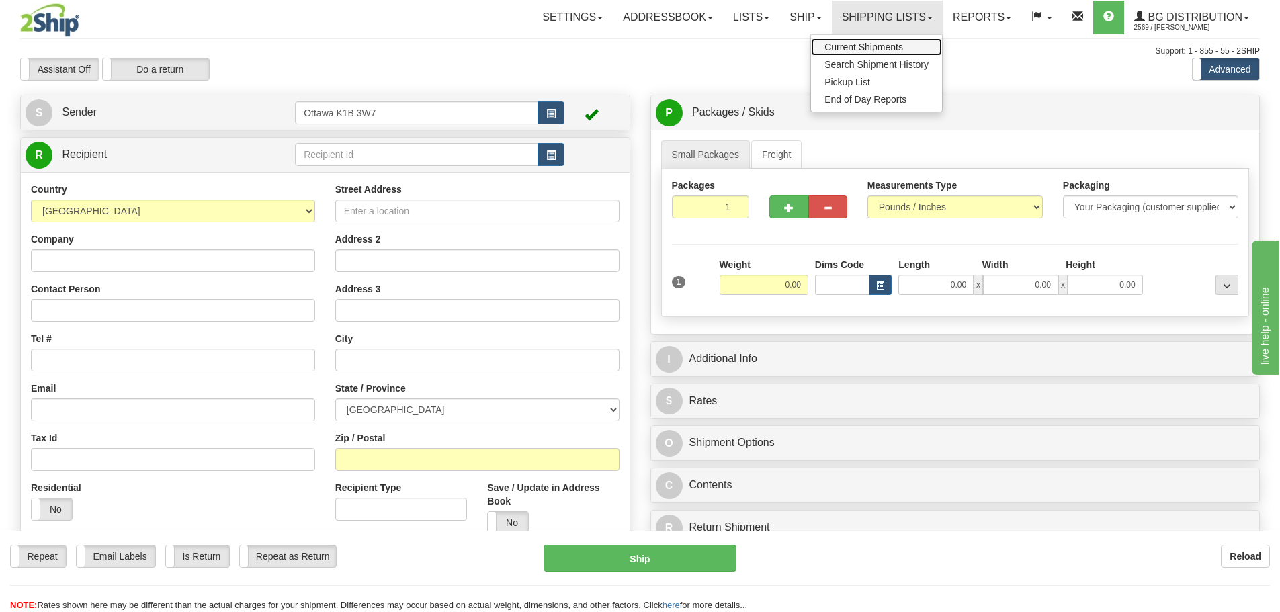
click at [872, 42] on span "Current Shipments" at bounding box center [864, 47] width 79 height 11
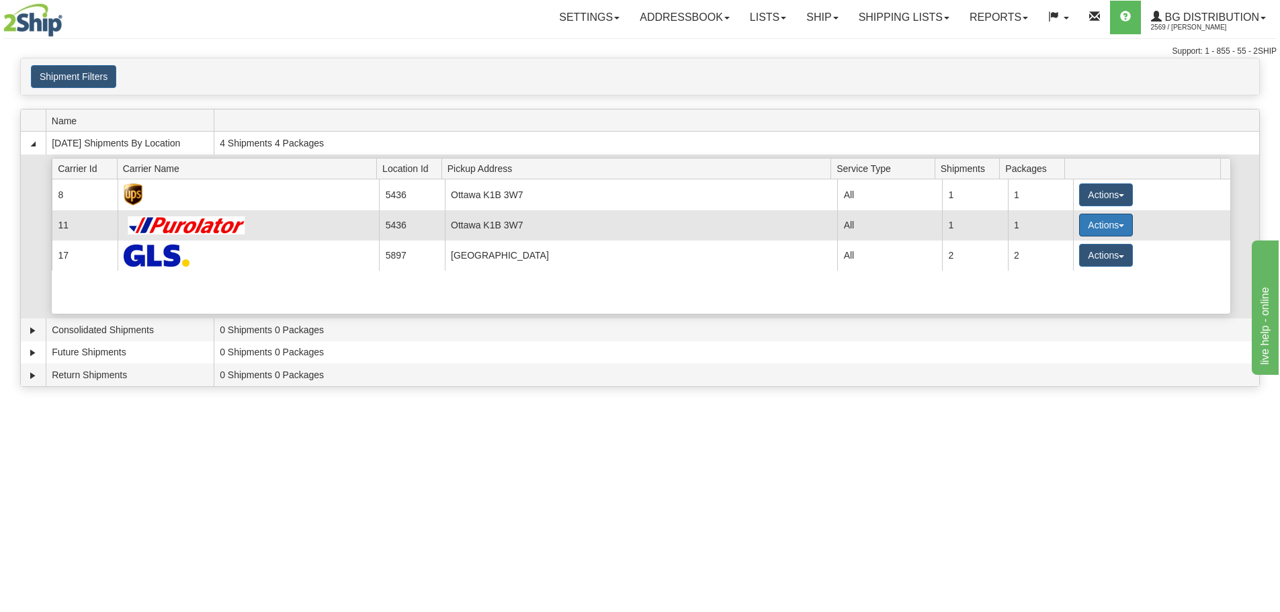
click at [1127, 218] on button "Actions" at bounding box center [1106, 225] width 54 height 23
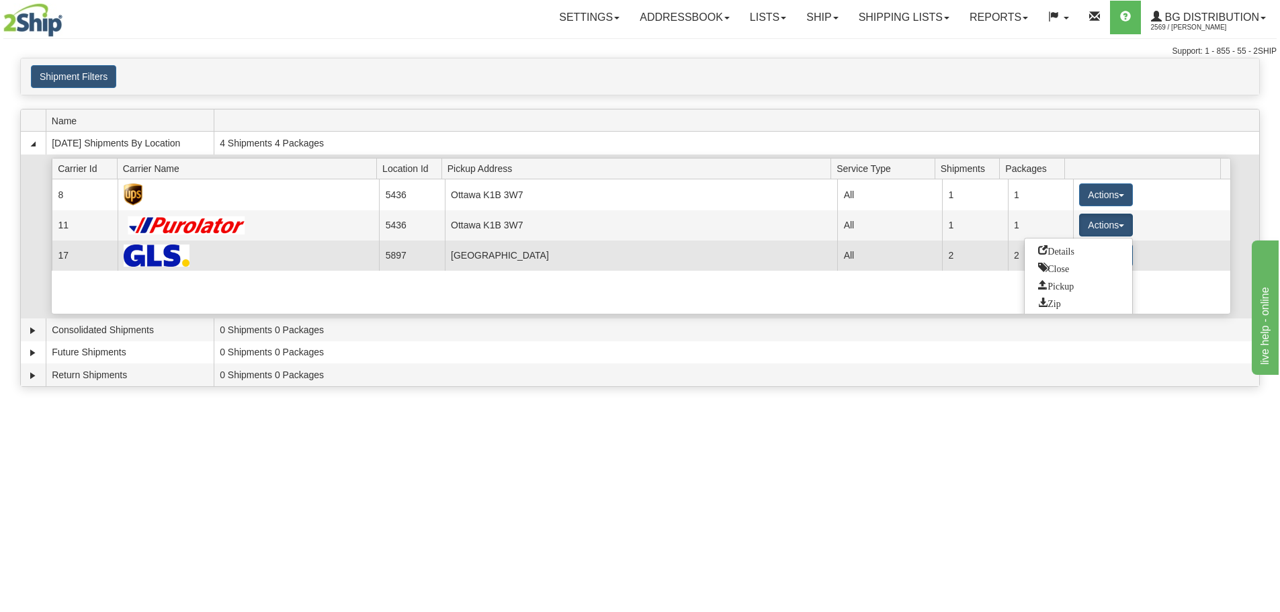
click at [1053, 246] on span "Details" at bounding box center [1056, 249] width 36 height 9
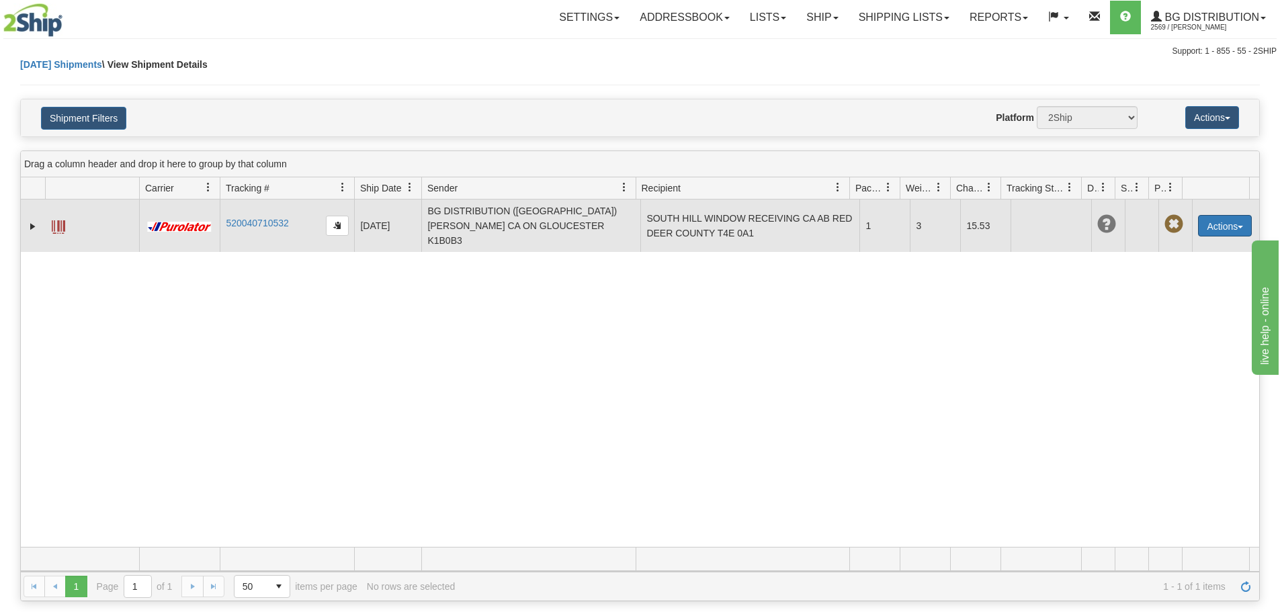
click at [1217, 219] on button "Actions" at bounding box center [1225, 226] width 54 height 22
click at [1157, 245] on span at bounding box center [1161, 249] width 9 height 9
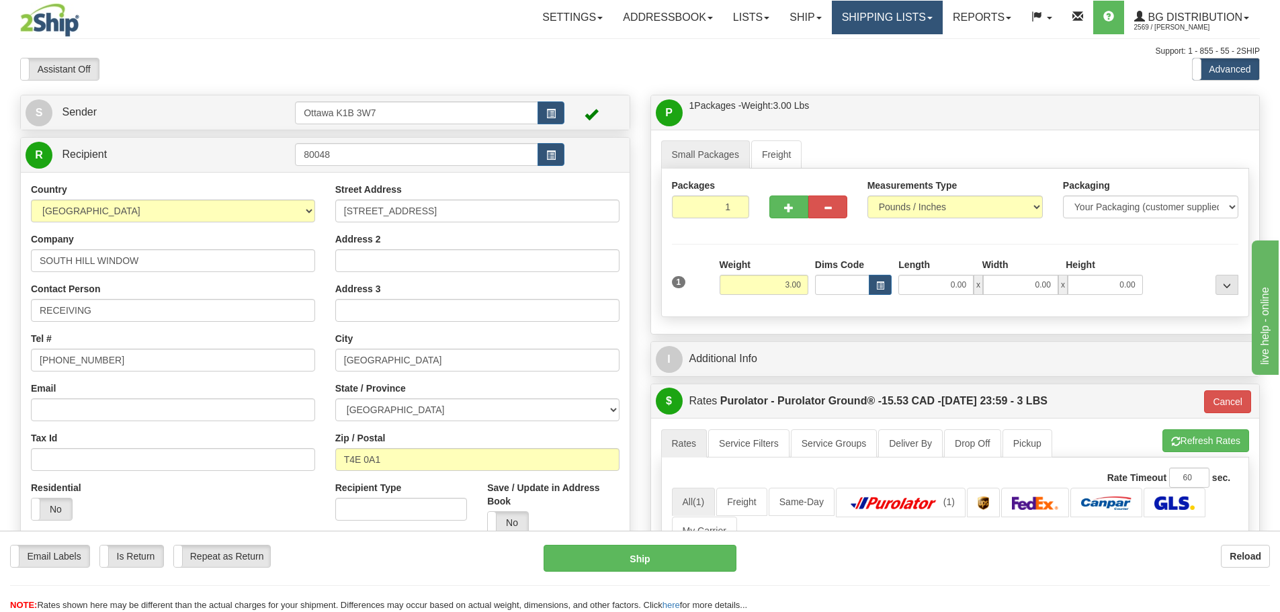
click at [852, 15] on link "Shipping lists" at bounding box center [887, 18] width 111 height 34
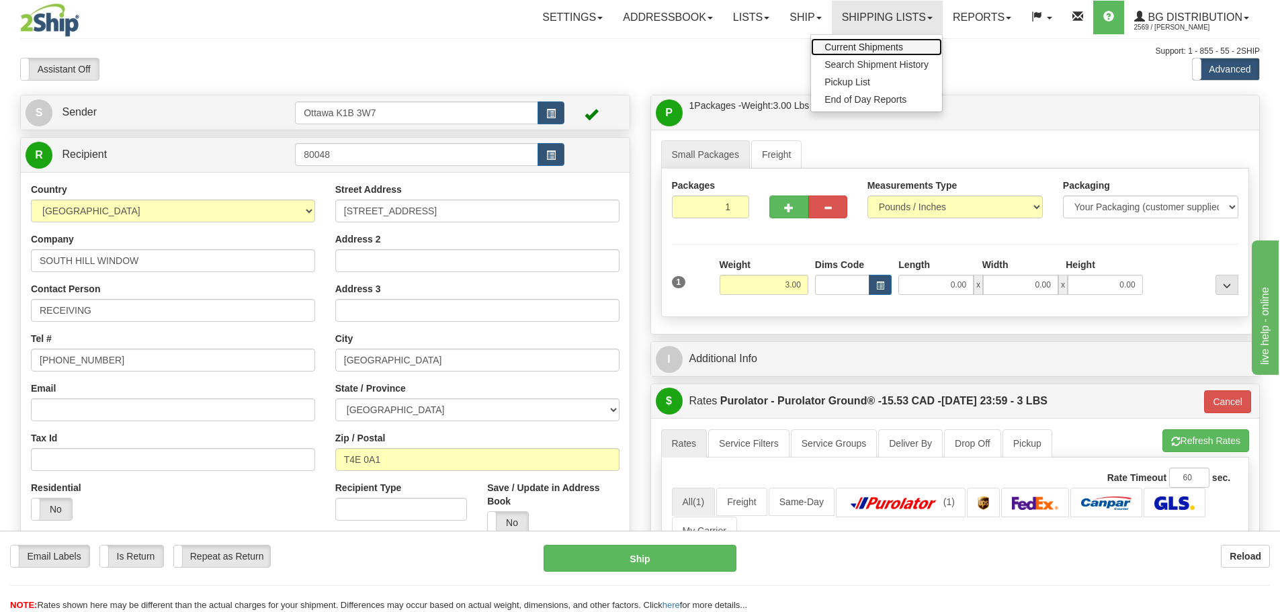
click at [852, 41] on link "Current Shipments" at bounding box center [876, 46] width 131 height 17
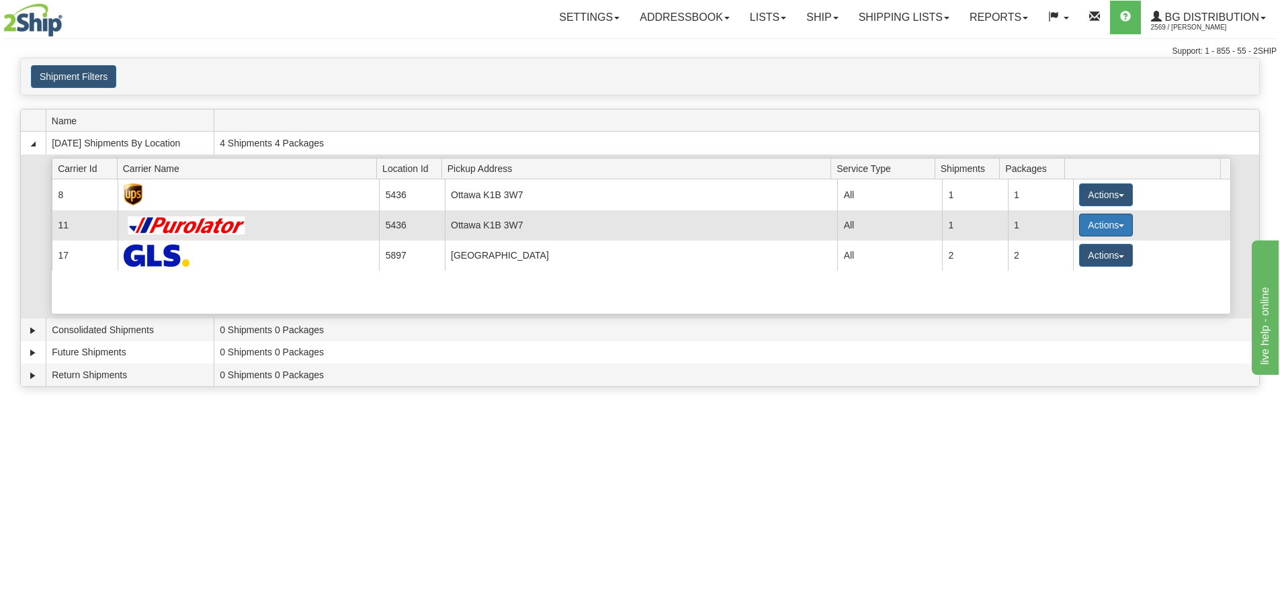
click at [1082, 227] on button "Actions" at bounding box center [1106, 225] width 54 height 23
click at [1067, 248] on span "Details" at bounding box center [1056, 249] width 36 height 9
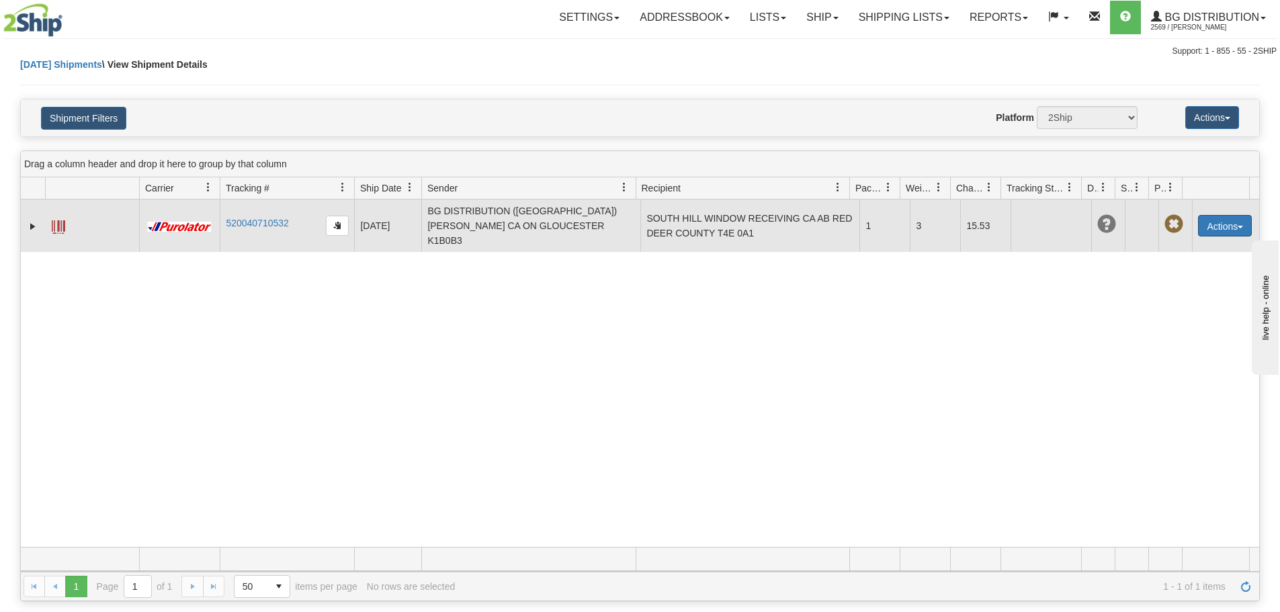
click at [1202, 225] on button "Actions" at bounding box center [1225, 226] width 54 height 22
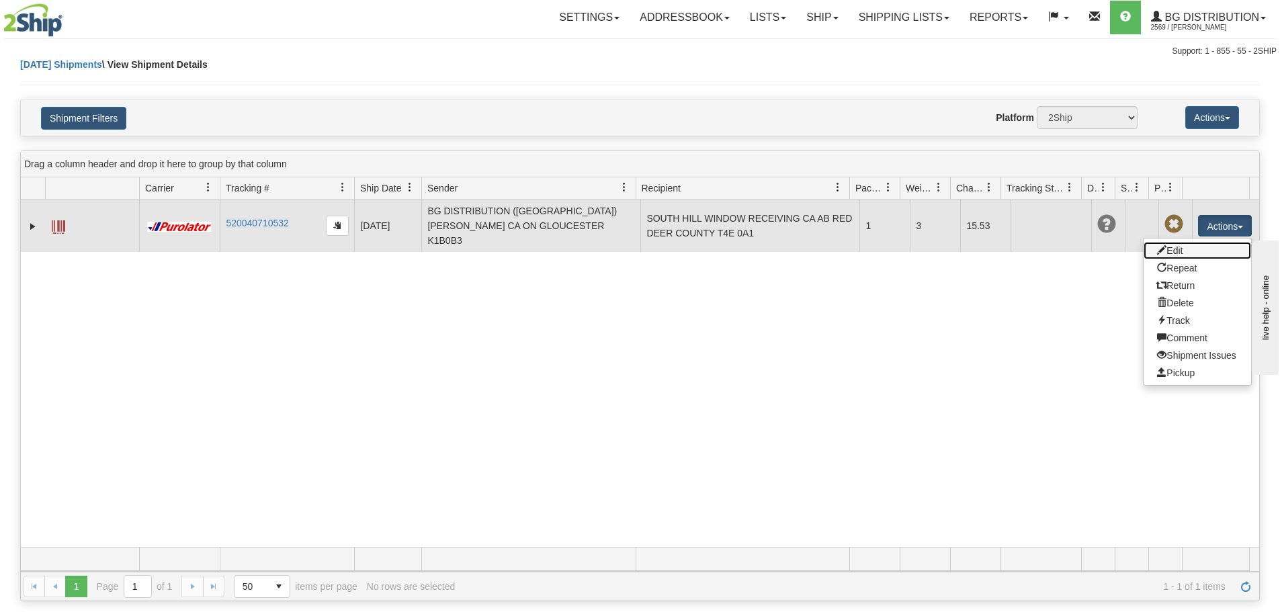
click at [1191, 242] on link "Edit" at bounding box center [1198, 250] width 108 height 17
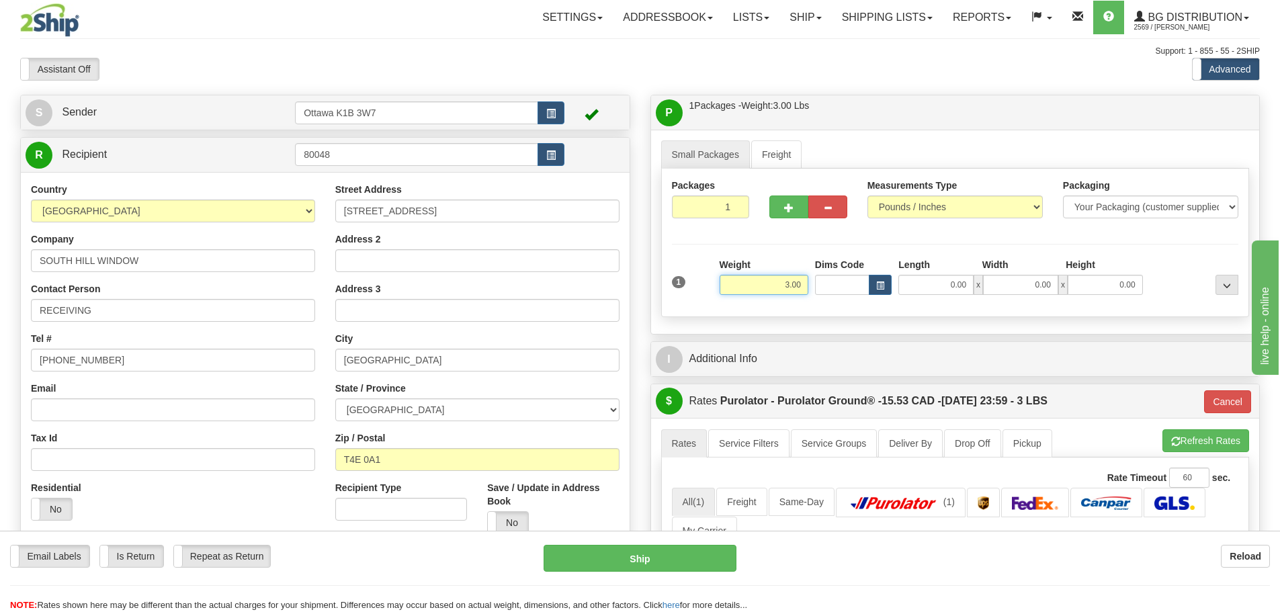
drag, startPoint x: 767, startPoint y: 282, endPoint x: 1200, endPoint y: 407, distance: 451.2
click at [907, 315] on div "Packages 1 1 Measurements Type" at bounding box center [955, 243] width 589 height 149
click at [827, 55] on div "Support: 1 - 855 - 55 - 2SHIP" at bounding box center [640, 51] width 1240 height 11
type input "9.00"
type input "260"
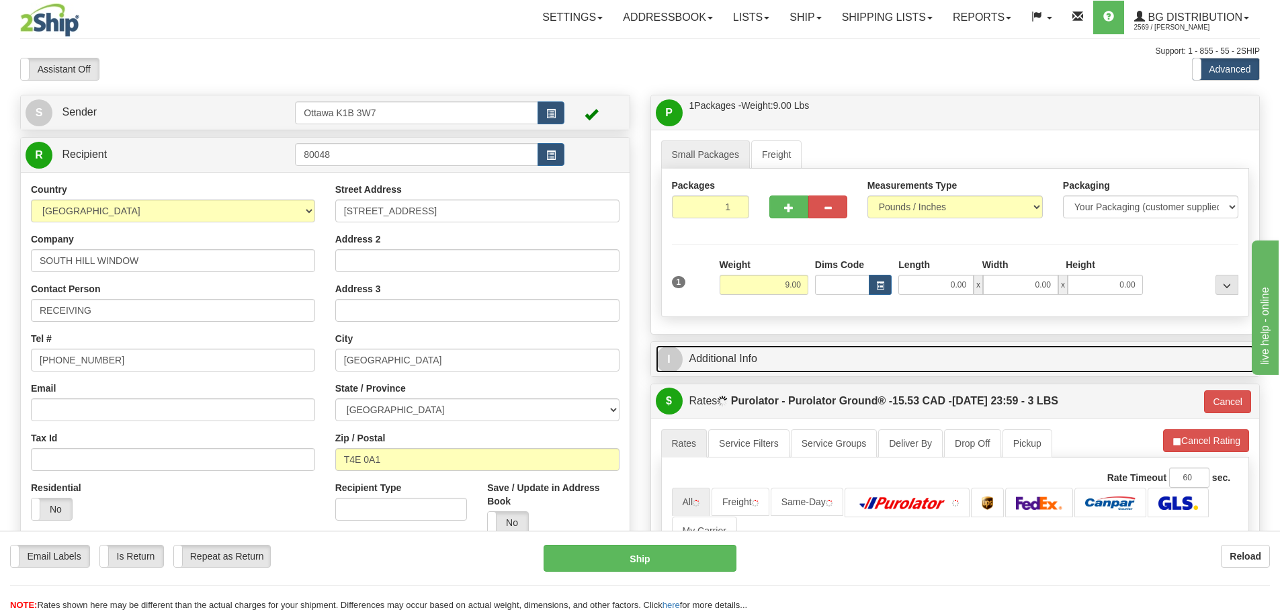
click at [874, 366] on link "I Additional Info" at bounding box center [956, 359] width 600 height 28
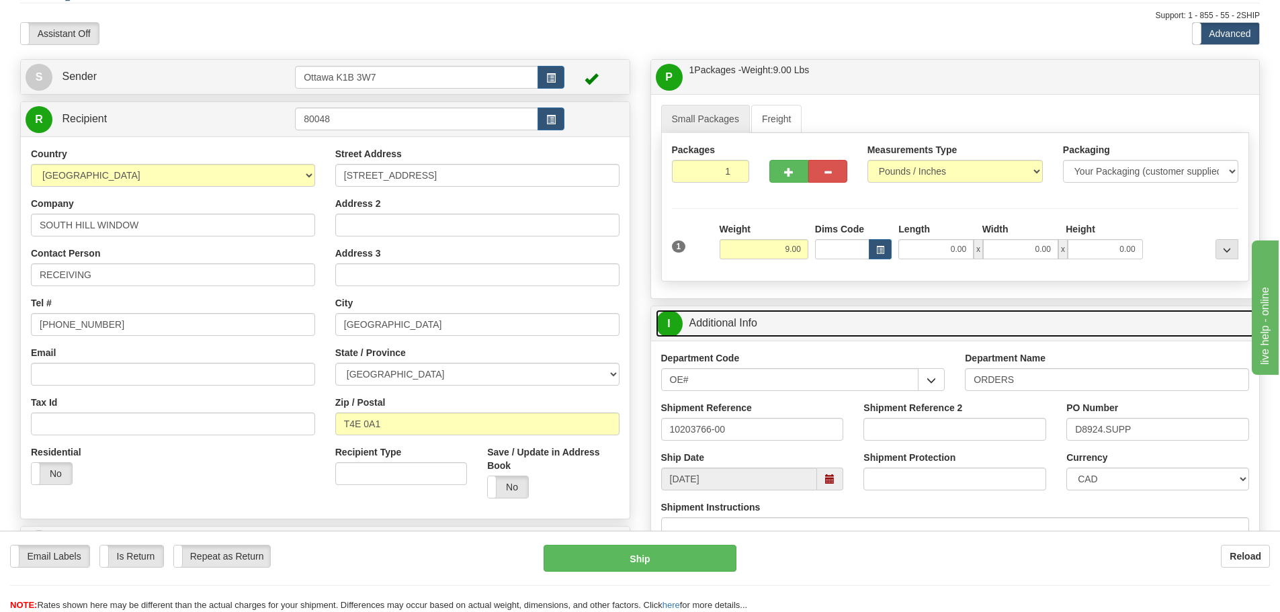
scroll to position [67, 0]
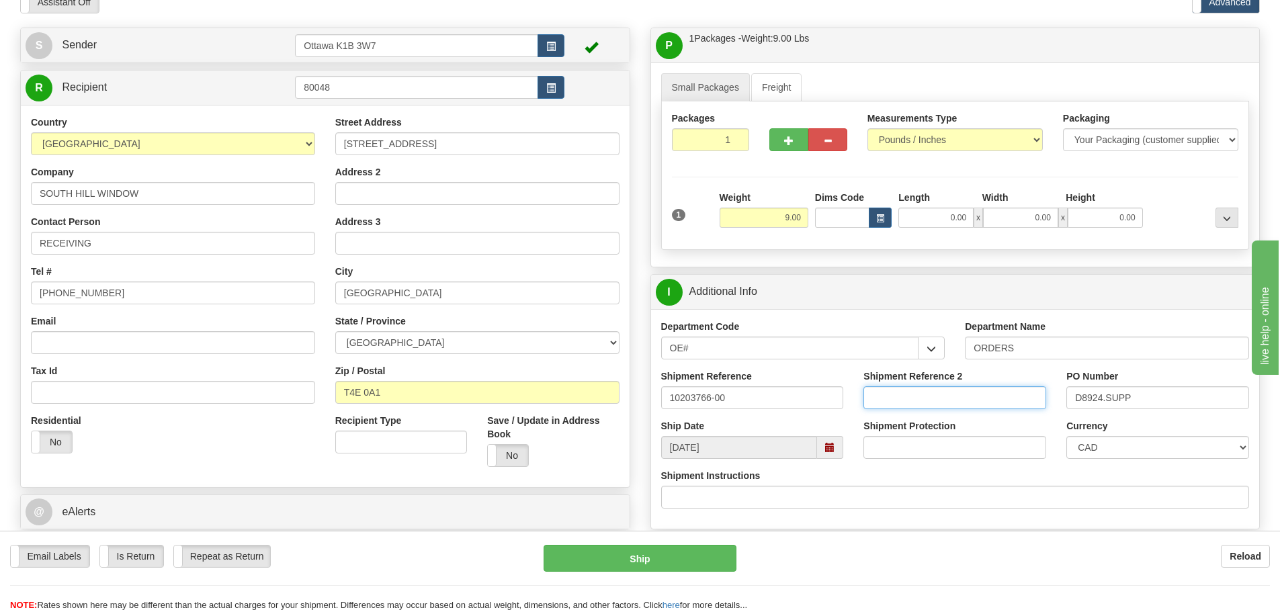
click at [917, 407] on input "Shipment Reference 2" at bounding box center [955, 397] width 183 height 23
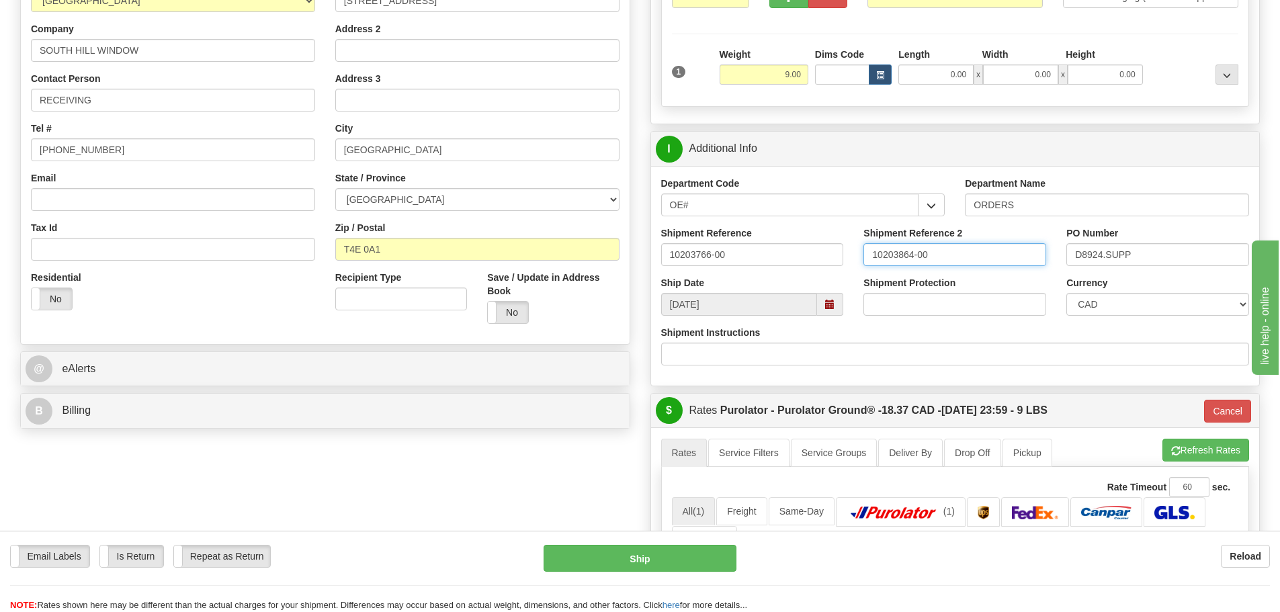
scroll to position [470, 0]
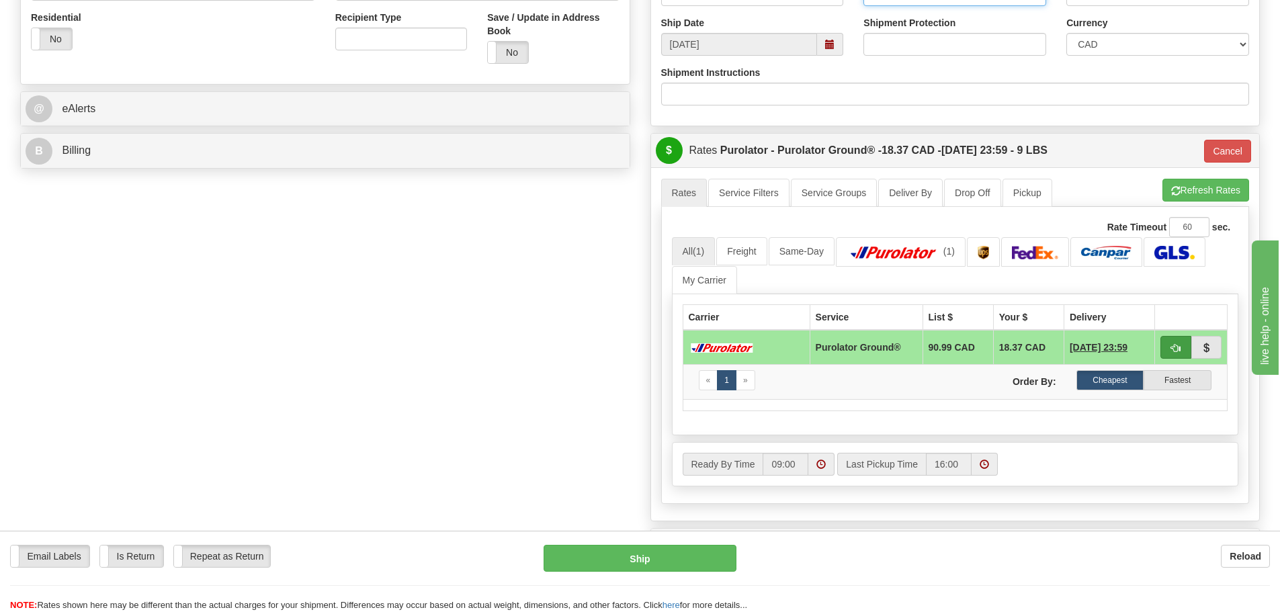
type input "10203864-00"
click at [1169, 350] on button "button" at bounding box center [1176, 347] width 31 height 23
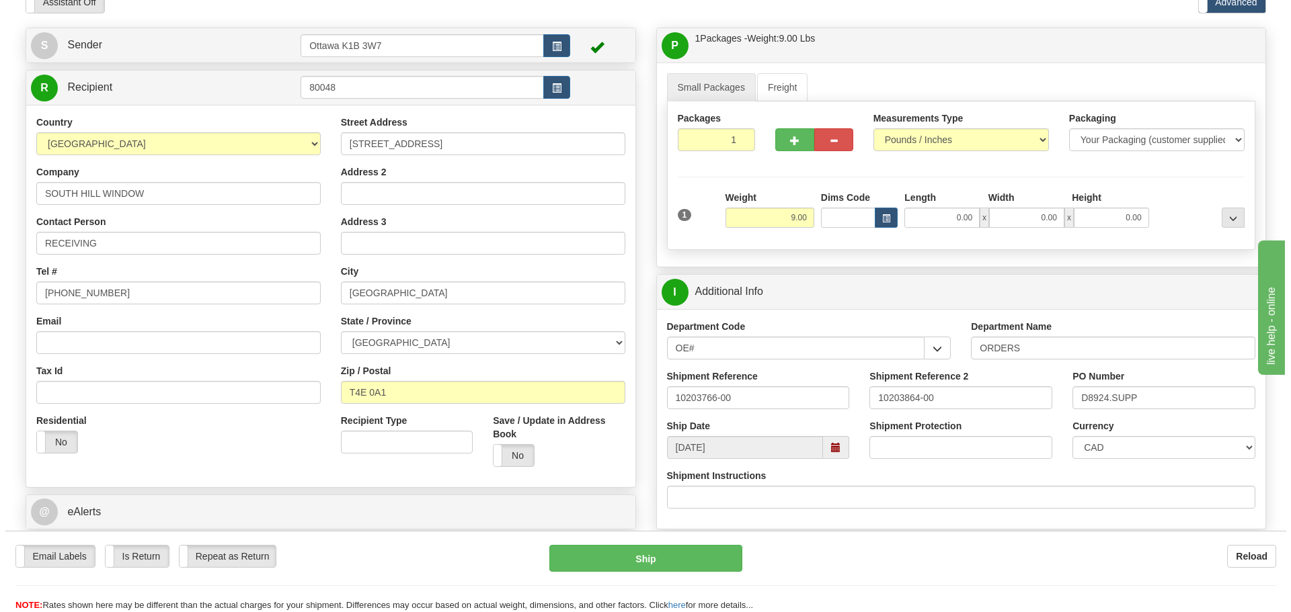
scroll to position [134, 0]
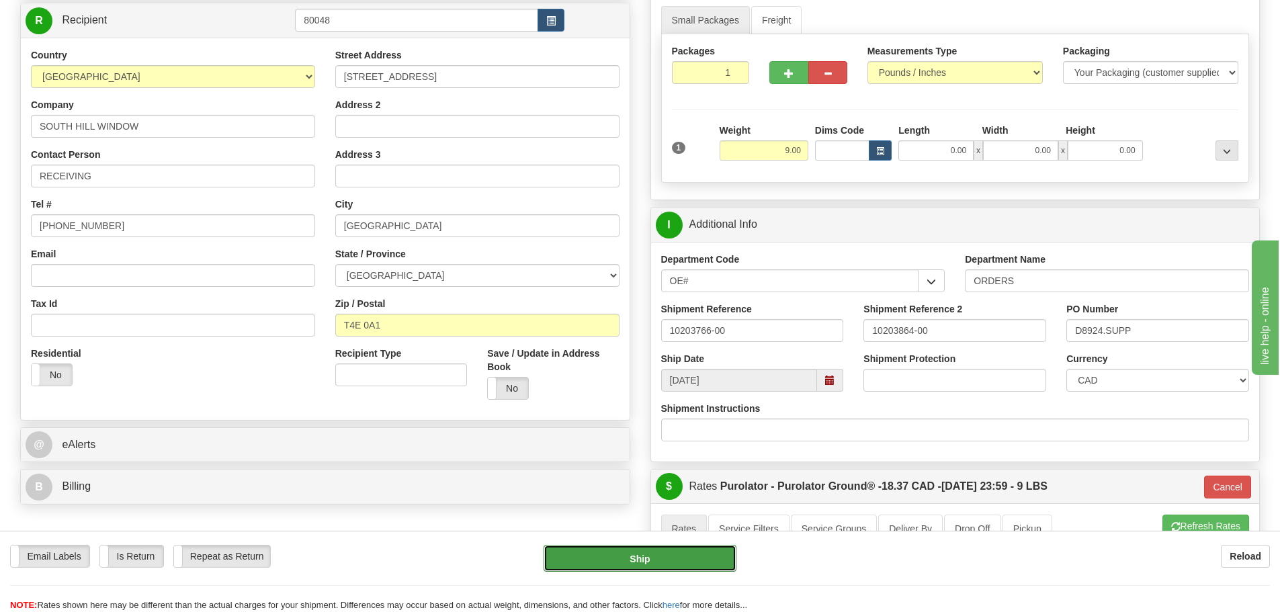
click at [594, 559] on button "Ship" at bounding box center [640, 558] width 193 height 27
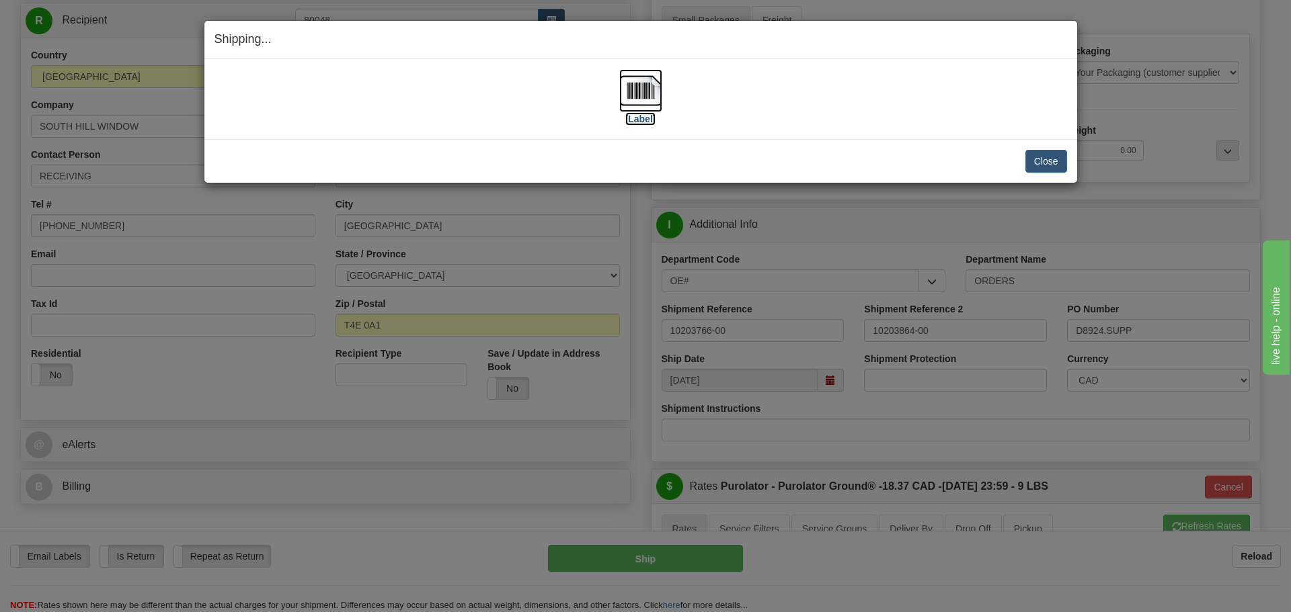
click at [632, 112] on label "[Label]" at bounding box center [640, 118] width 31 height 13
click at [1051, 161] on button "Close" at bounding box center [1046, 161] width 42 height 23
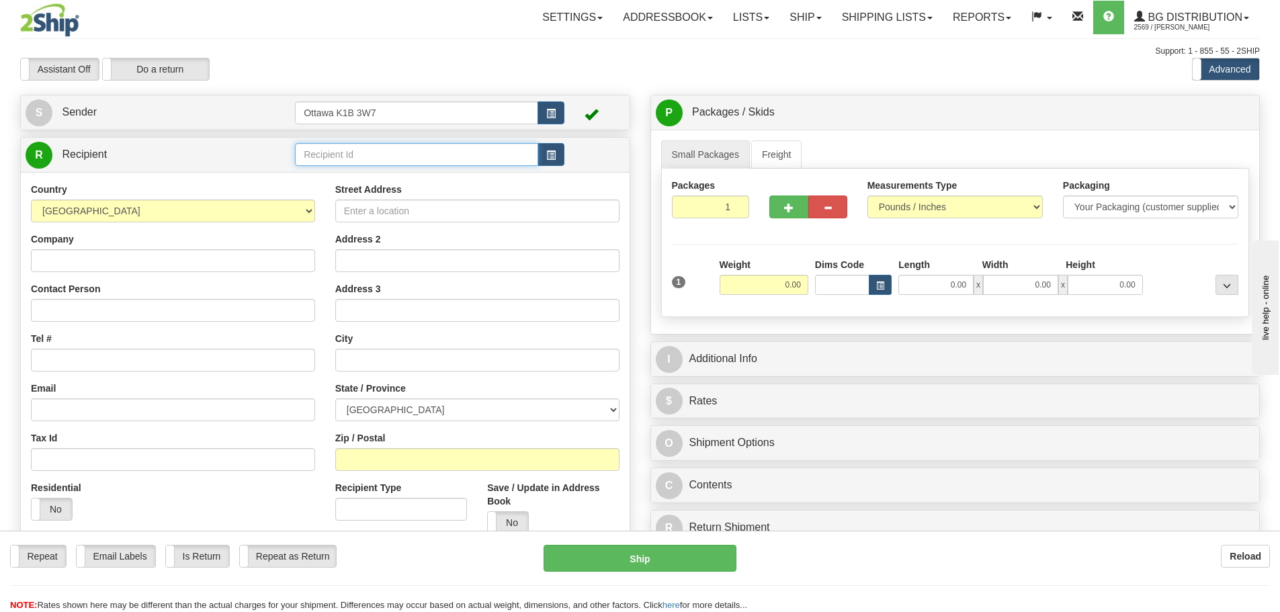
click at [358, 153] on input "text" at bounding box center [416, 154] width 243 height 23
type input "910876"
click at [349, 52] on div "Support: 1 - 855 - 55 - 2SHIP" at bounding box center [640, 51] width 1240 height 11
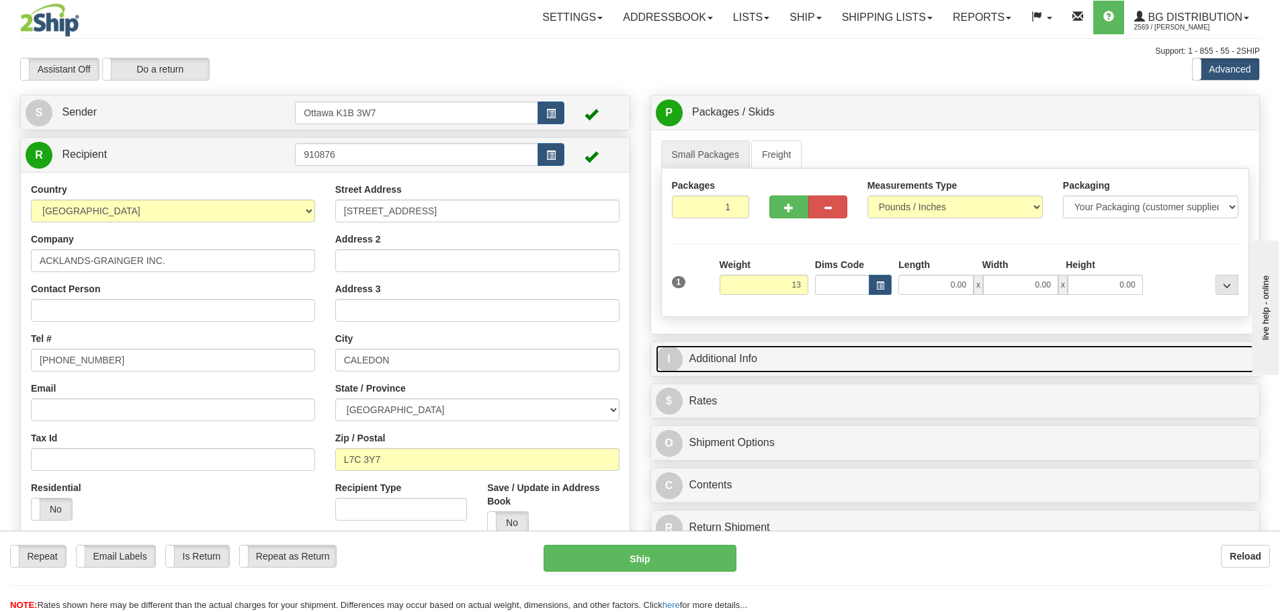
type input "13.00"
click at [865, 358] on link "I Additional Info" at bounding box center [956, 359] width 600 height 28
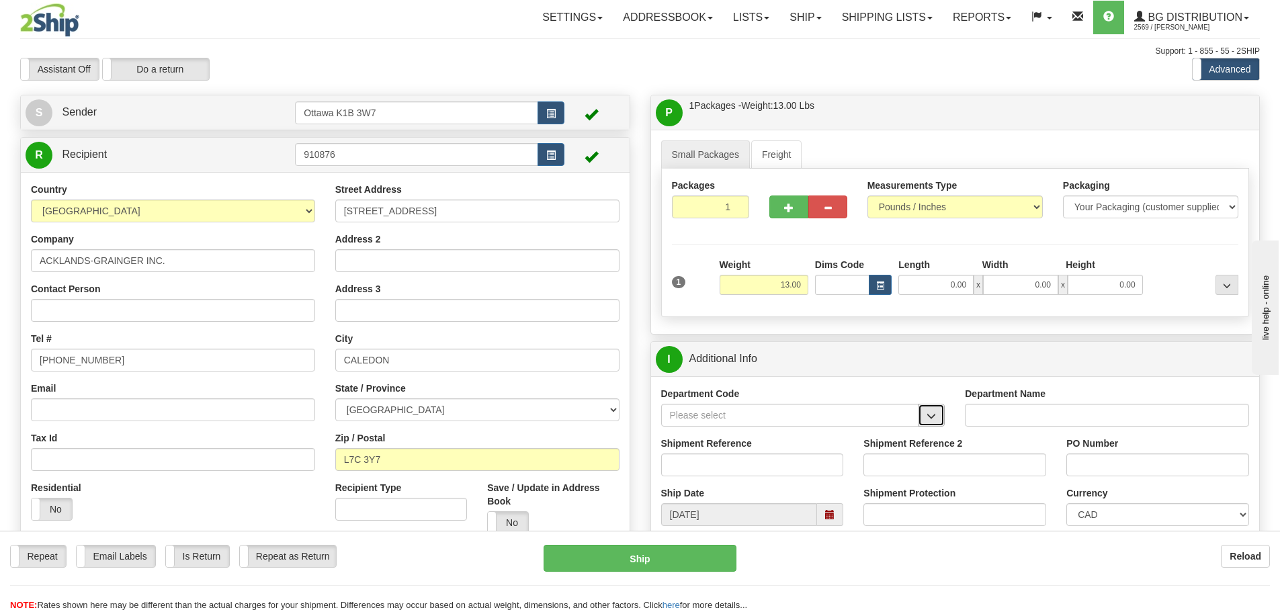
click at [934, 412] on span "button" at bounding box center [931, 416] width 9 height 9
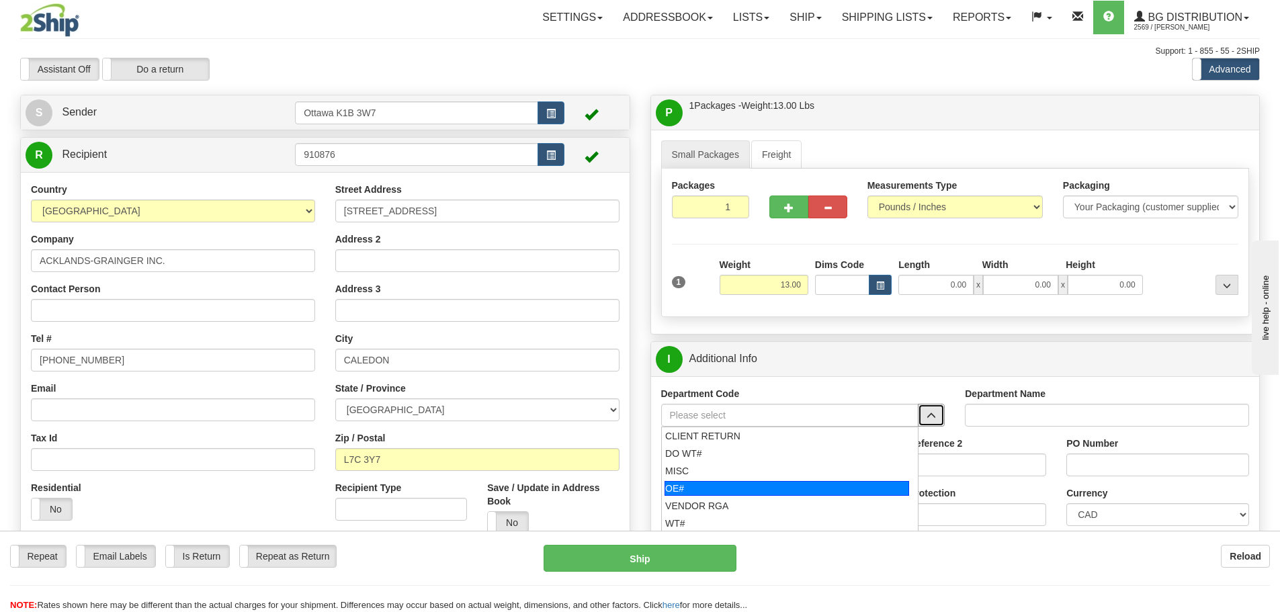
click at [797, 480] on li "OE#" at bounding box center [790, 488] width 257 height 17
type input "OE#"
type input "ORDERS"
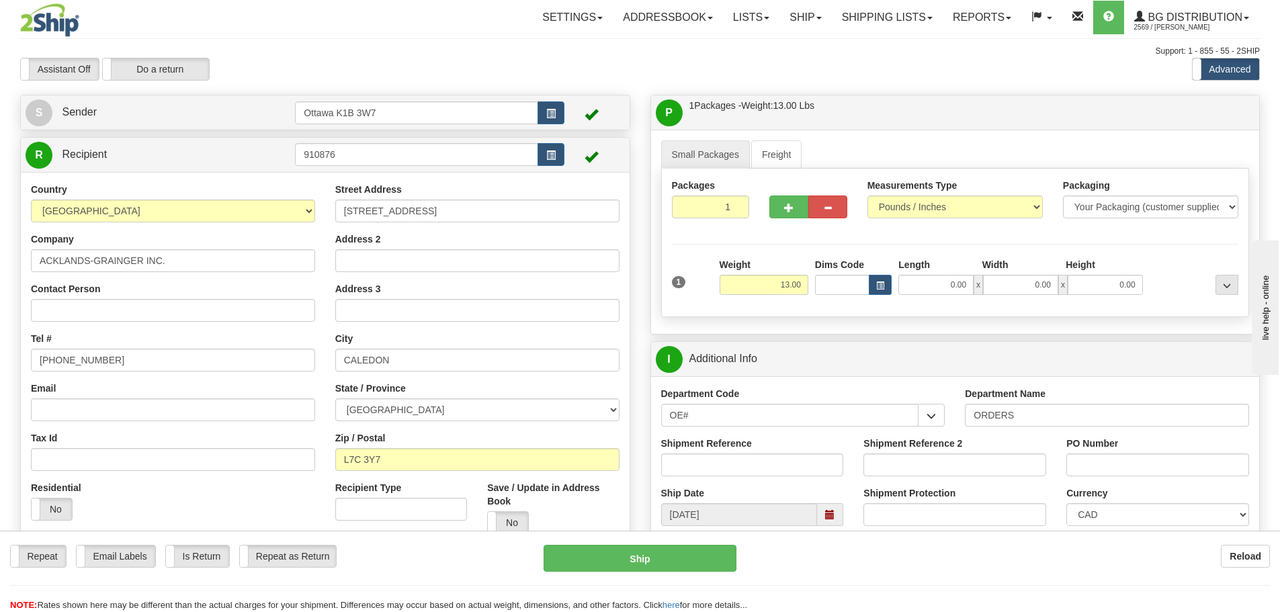
click at [798, 450] on div "Shipment Reference" at bounding box center [752, 457] width 183 height 40
click at [798, 464] on input "Shipment Reference" at bounding box center [752, 465] width 183 height 23
type input "10203738-00"
type input "5003246360"
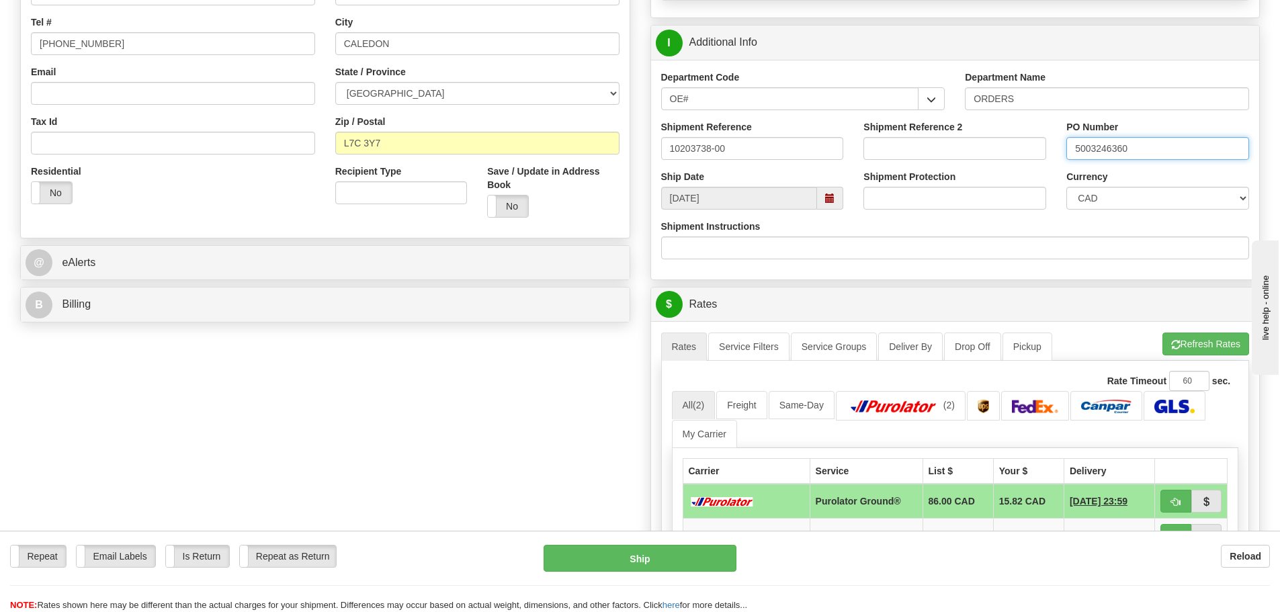
scroll to position [336, 0]
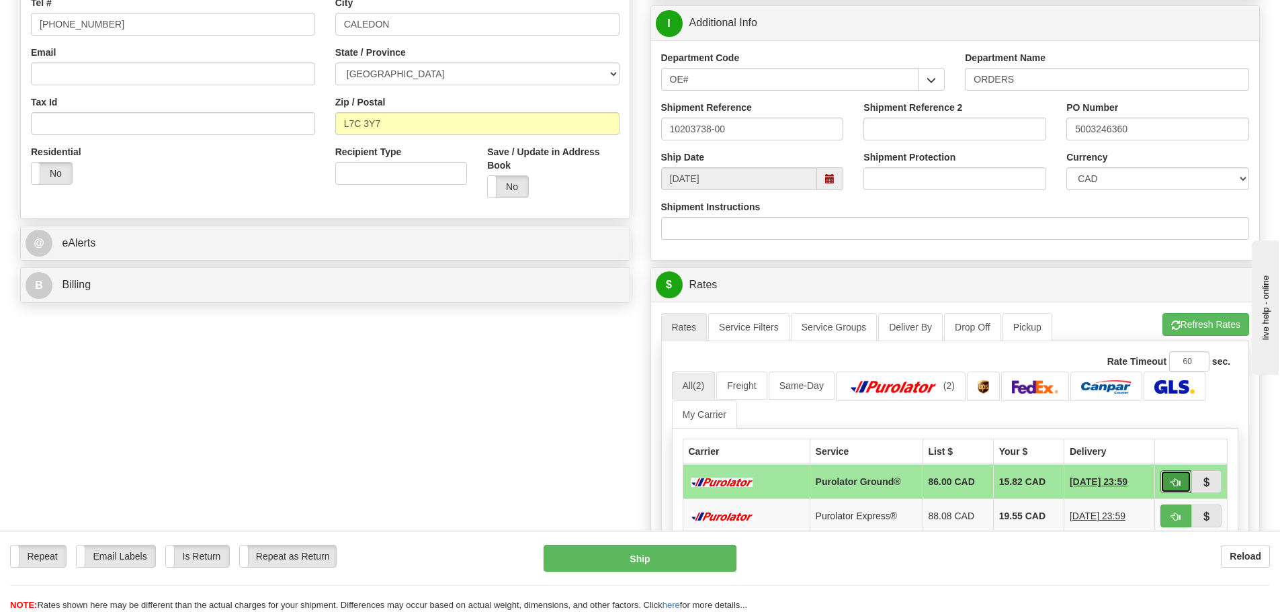
click at [1180, 482] on span "button" at bounding box center [1176, 483] width 9 height 9
type input "260"
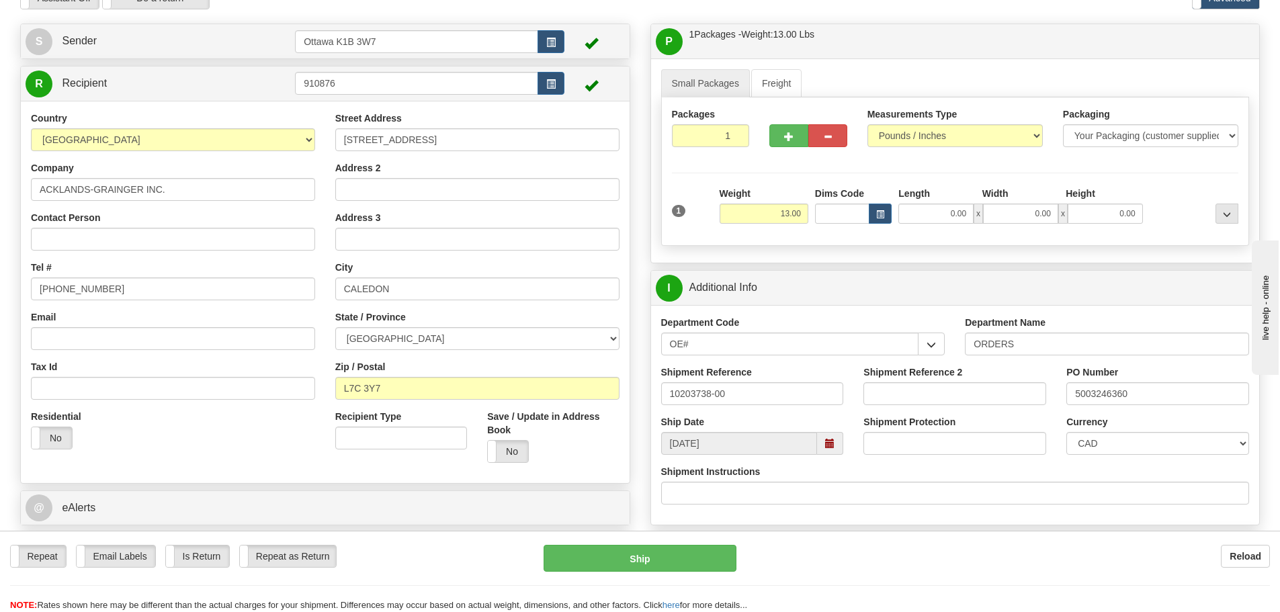
scroll to position [0, 0]
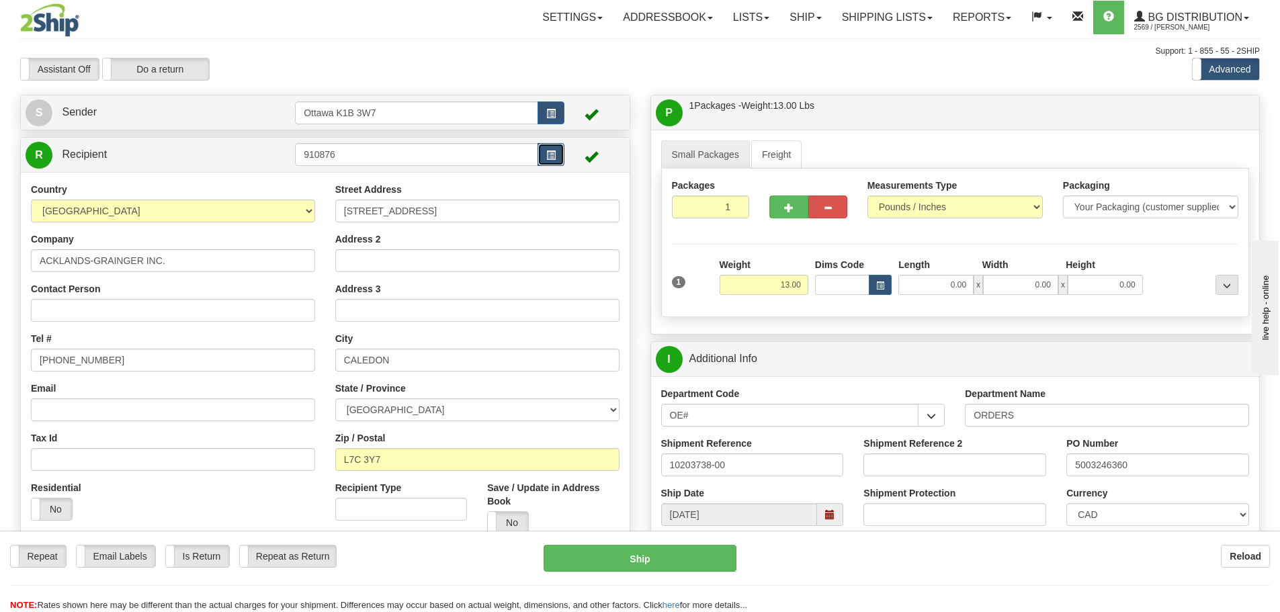
click at [552, 153] on span "button" at bounding box center [550, 155] width 9 height 9
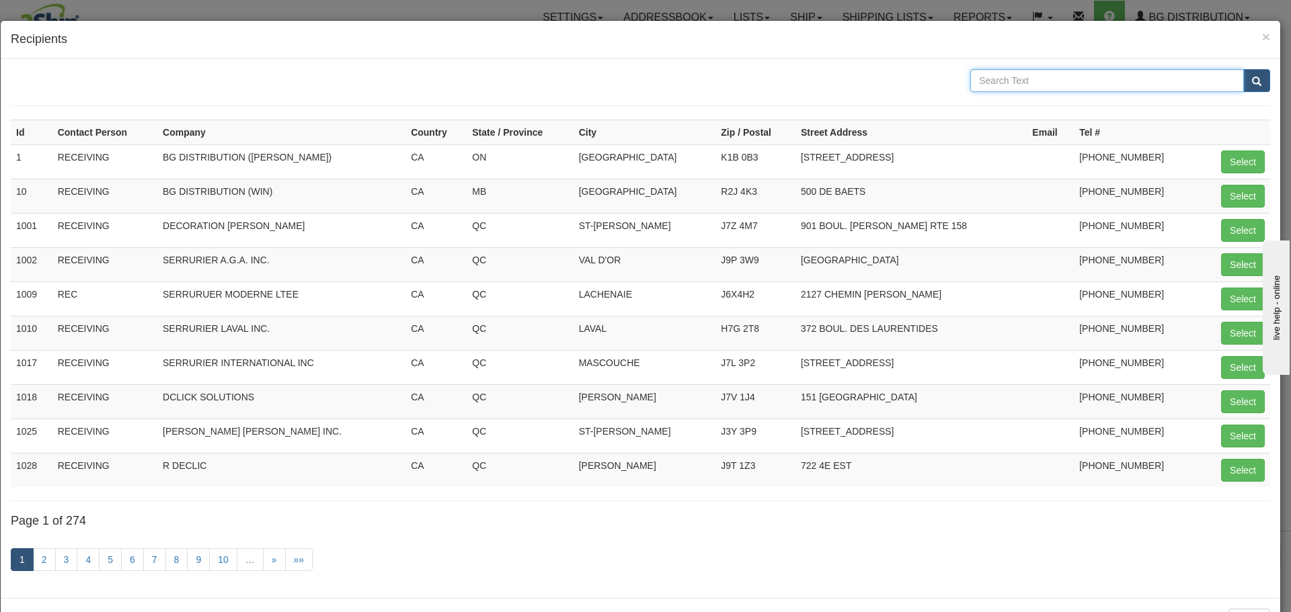
click at [1048, 83] on input "text" at bounding box center [1107, 80] width 274 height 23
type input "ACKLANDS"
click at [1243, 69] on button "submit" at bounding box center [1256, 80] width 27 height 23
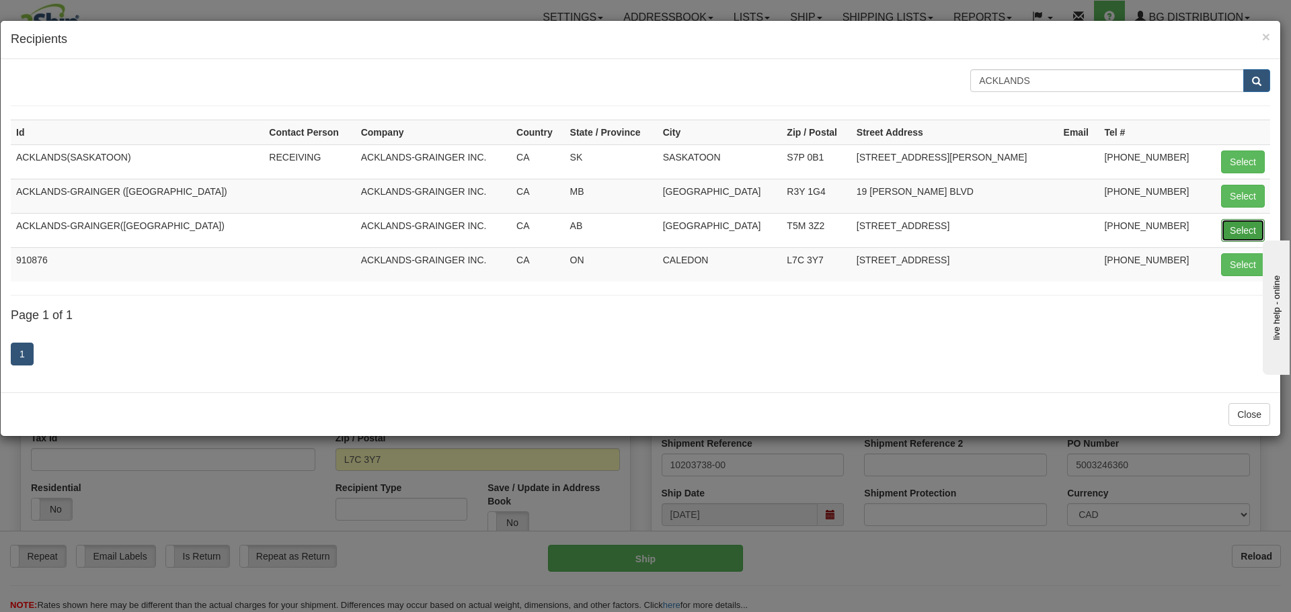
click at [1242, 222] on button "Select" at bounding box center [1243, 230] width 44 height 23
type input "ACKLANDS-GRAINGER([GEOGRAPHIC_DATA])"
type input "260"
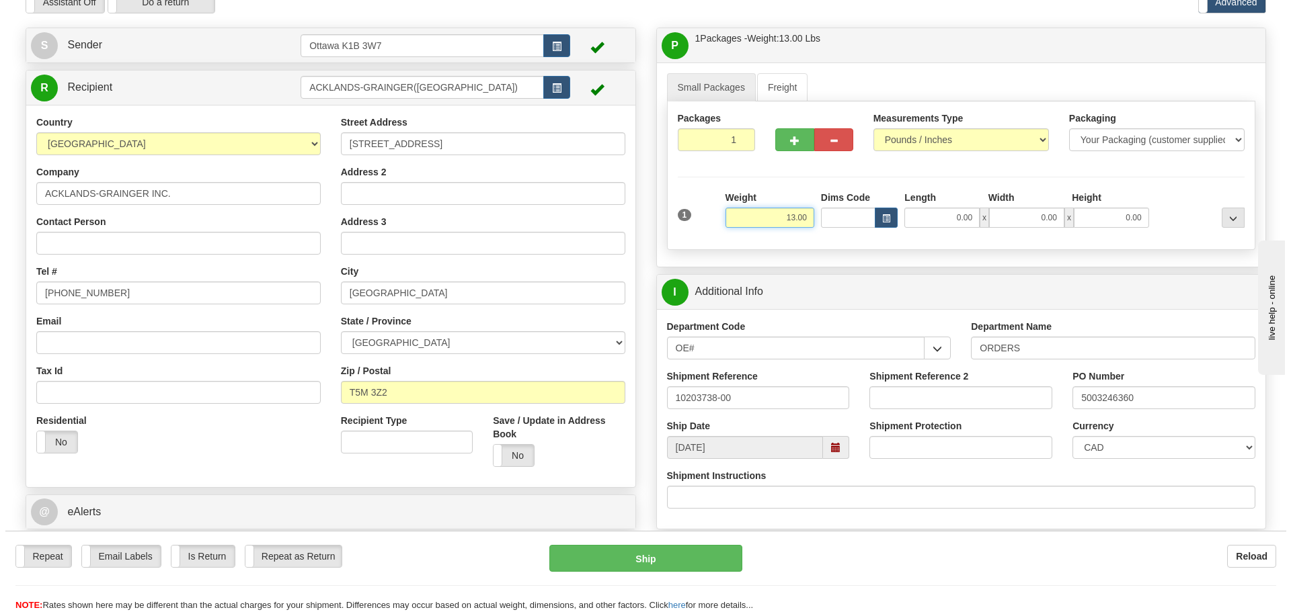
scroll to position [134, 0]
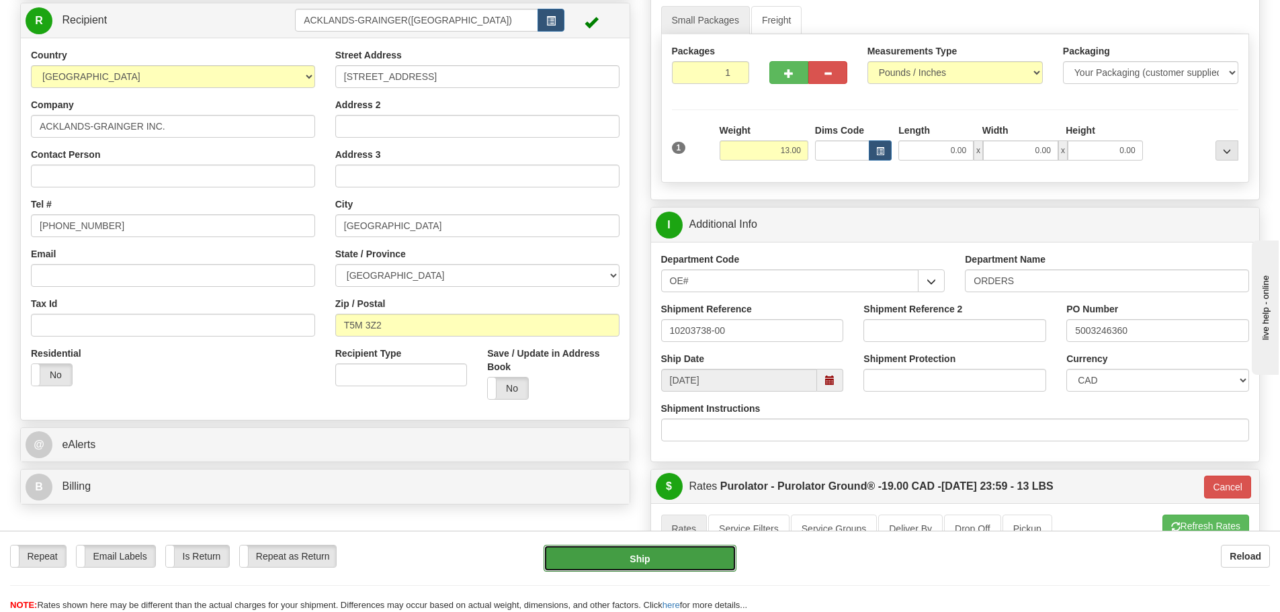
click at [686, 568] on button "Ship" at bounding box center [640, 558] width 193 height 27
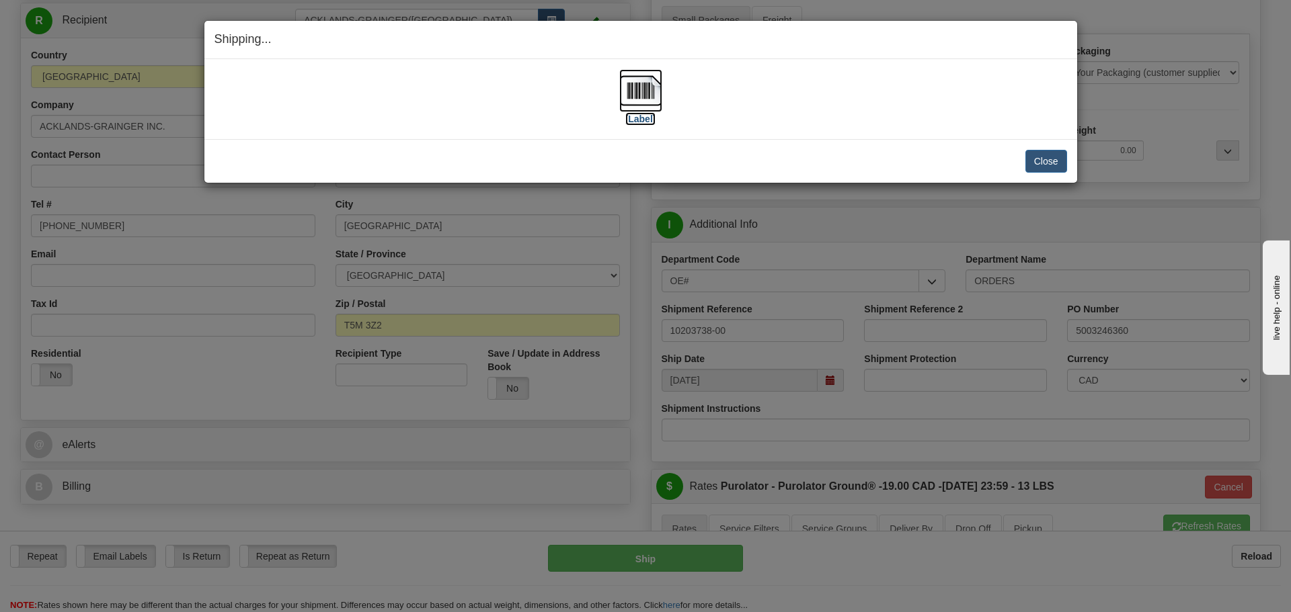
click at [636, 120] on label "[Label]" at bounding box center [640, 118] width 31 height 13
click at [1056, 157] on button "Close" at bounding box center [1046, 161] width 42 height 23
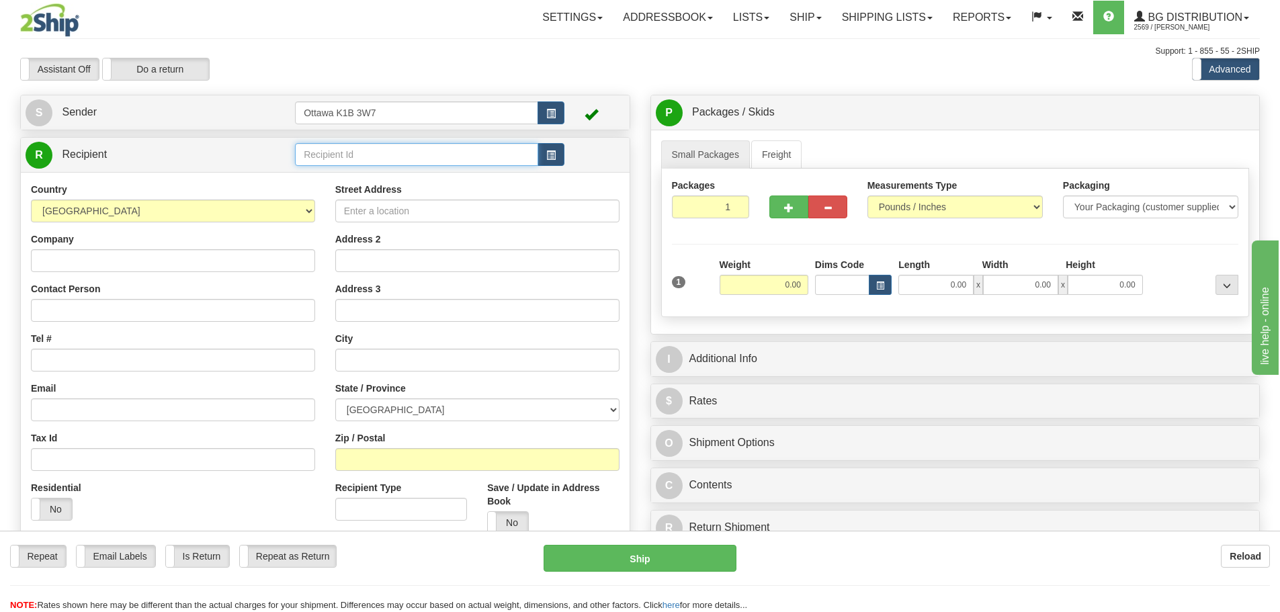
click at [343, 158] on input "text" at bounding box center [416, 154] width 243 height 23
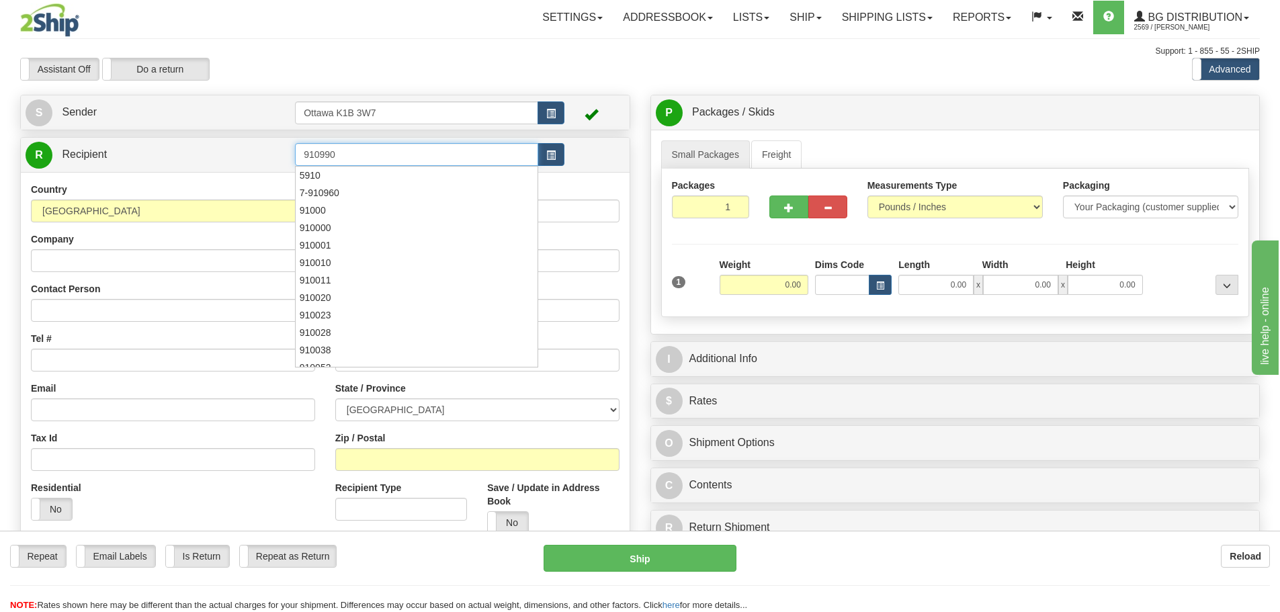
type input "910990"
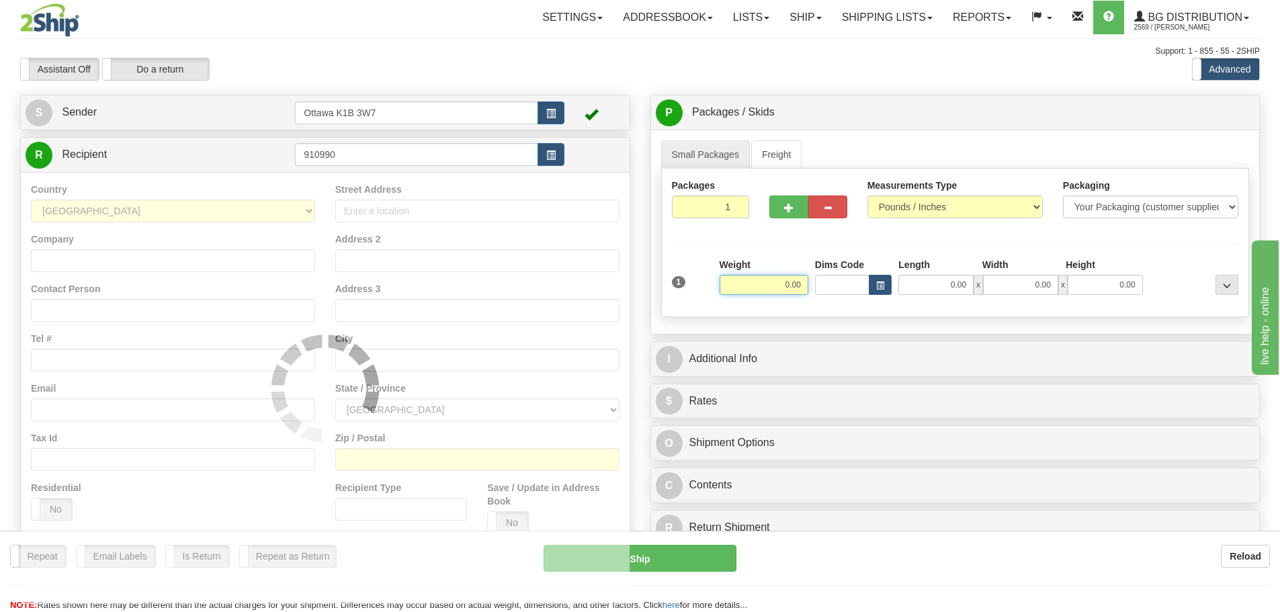
click at [465, 50] on div "Support: 1 - 855 - 55 - 2SHIP" at bounding box center [640, 51] width 1240 height 11
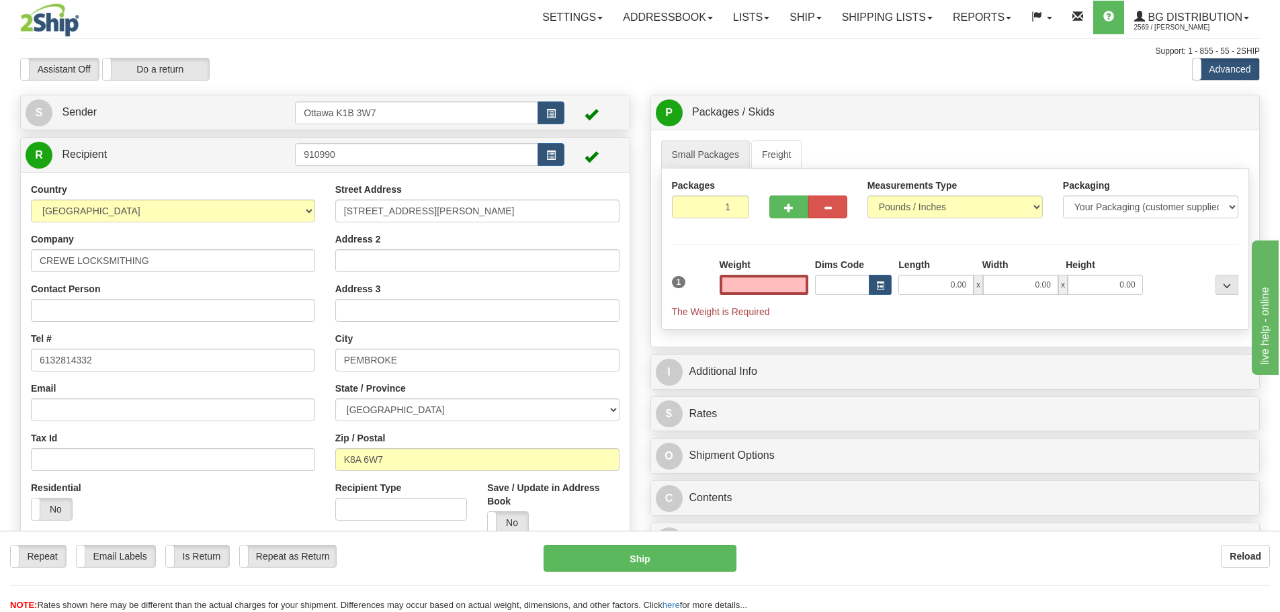
type input "0.00"
drag, startPoint x: 586, startPoint y: 8, endPoint x: 374, endPoint y: 46, distance: 215.8
click at [374, 46] on div "Support: 1 - 855 - 55 - 2SHIP" at bounding box center [640, 51] width 1240 height 11
